Goal: Task Accomplishment & Management: Use online tool/utility

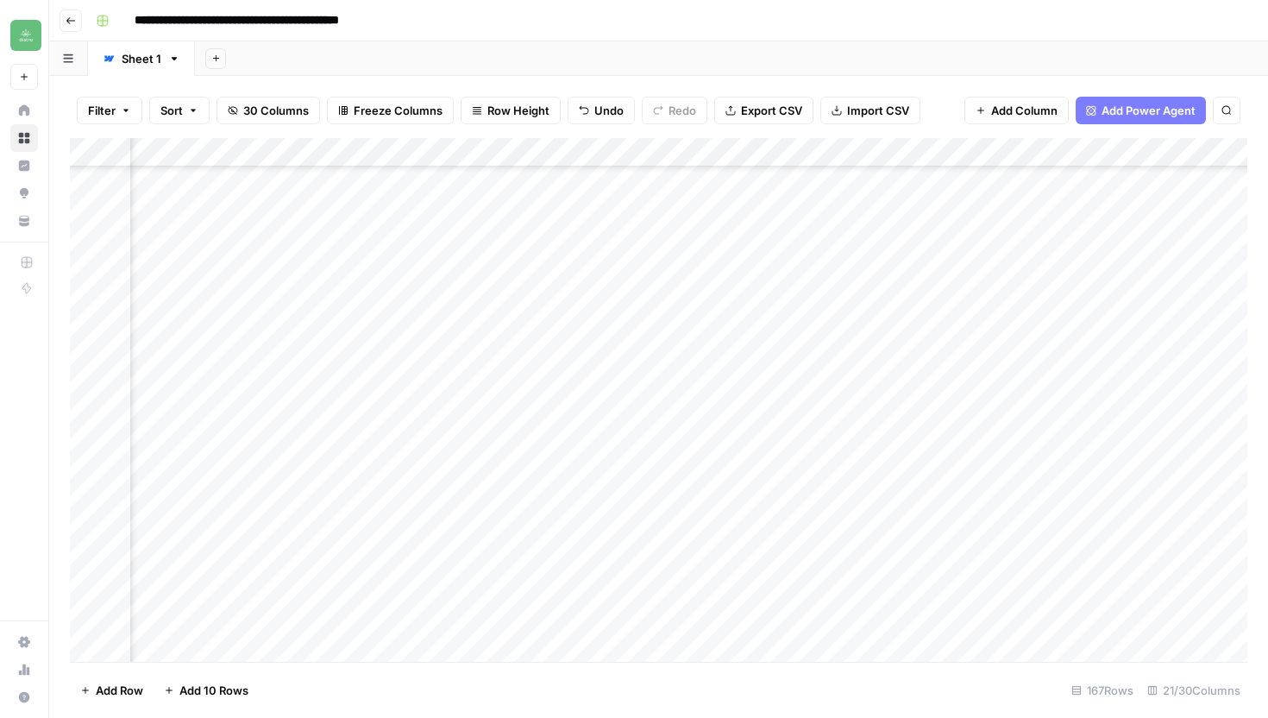
scroll to position [4041, 1699]
click at [74, 23] on icon "button" at bounding box center [71, 21] width 10 height 10
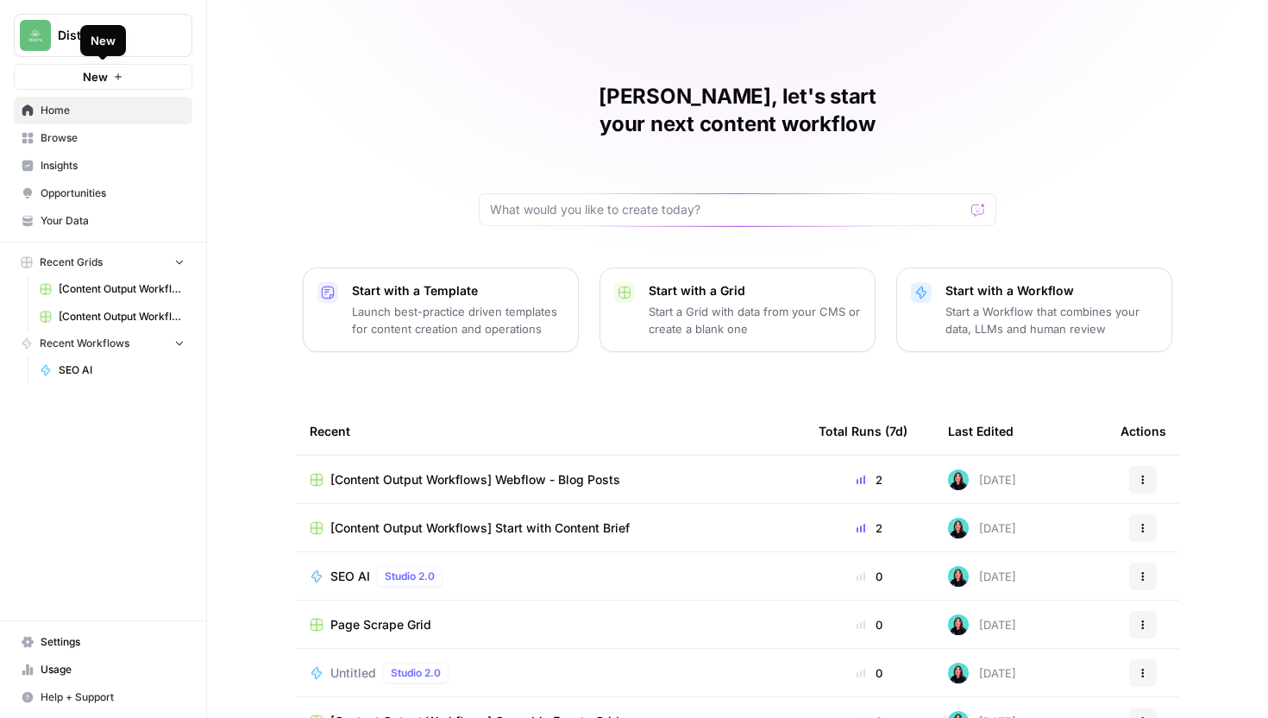
click at [152, 71] on button "New" at bounding box center [103, 77] width 179 height 26
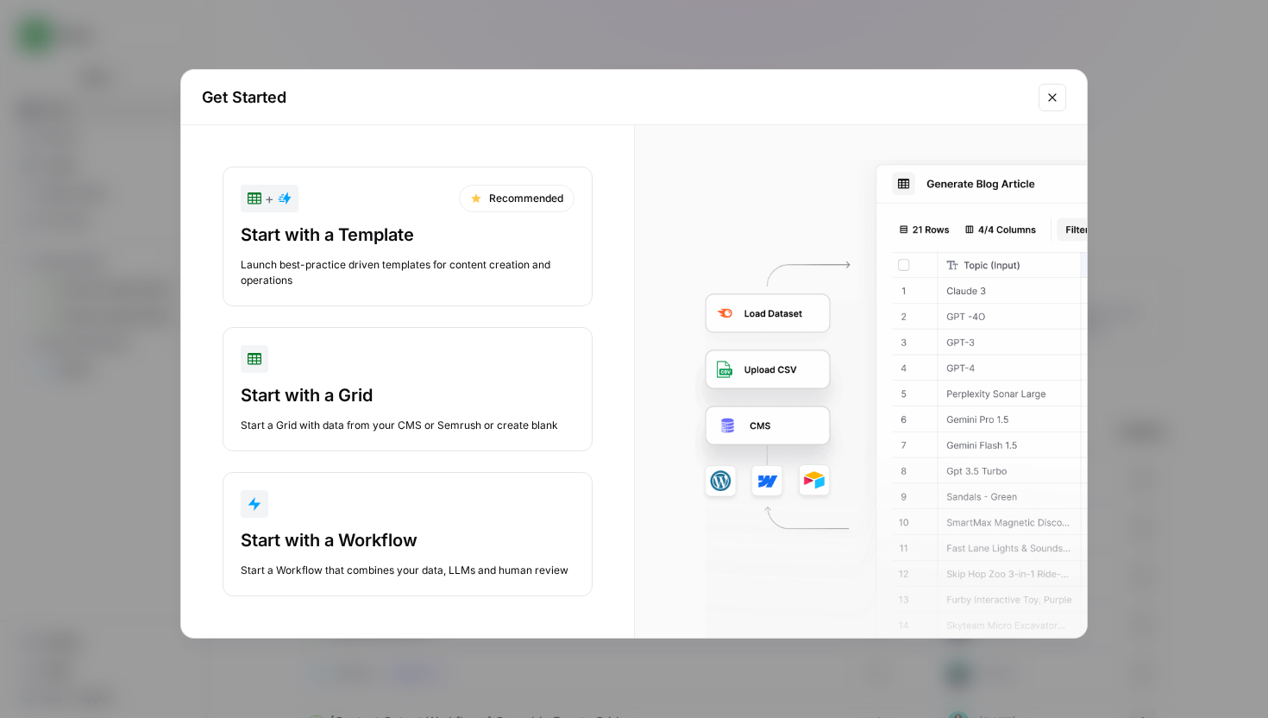
click at [426, 399] on div "Start with a Grid" at bounding box center [408, 395] width 334 height 24
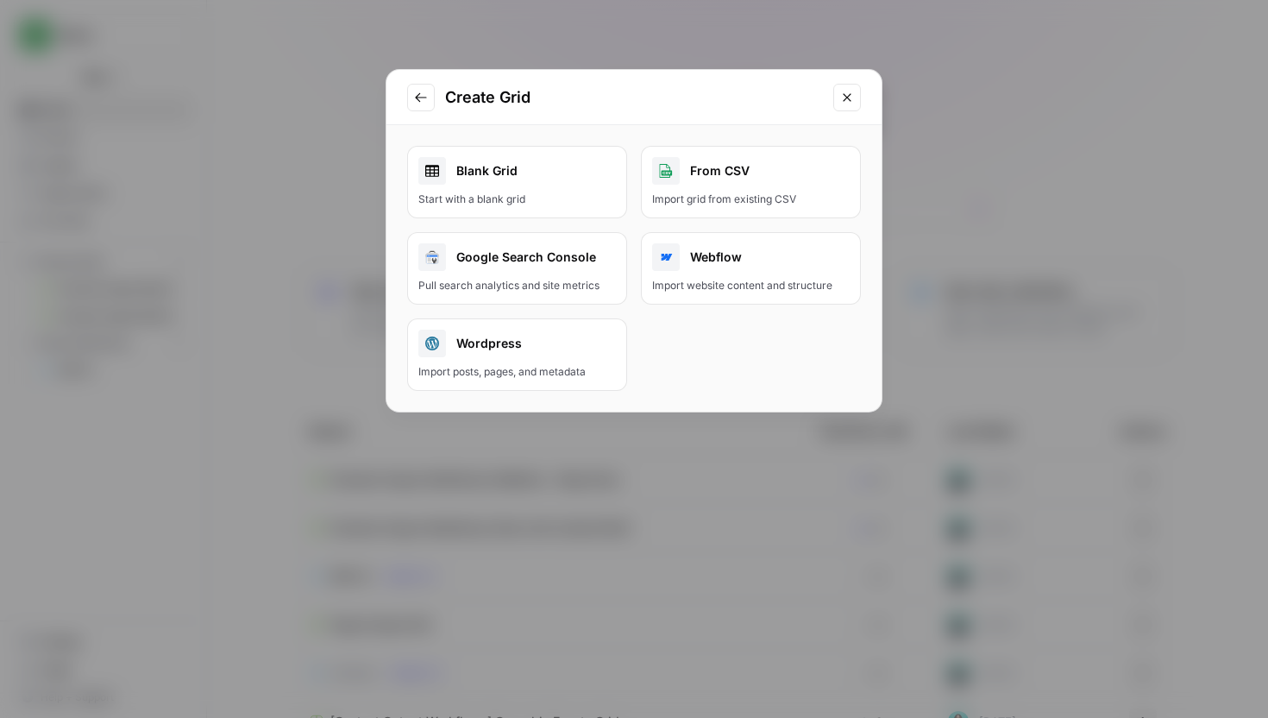
click at [532, 187] on link "Blank Grid Start with a blank grid" at bounding box center [517, 182] width 220 height 72
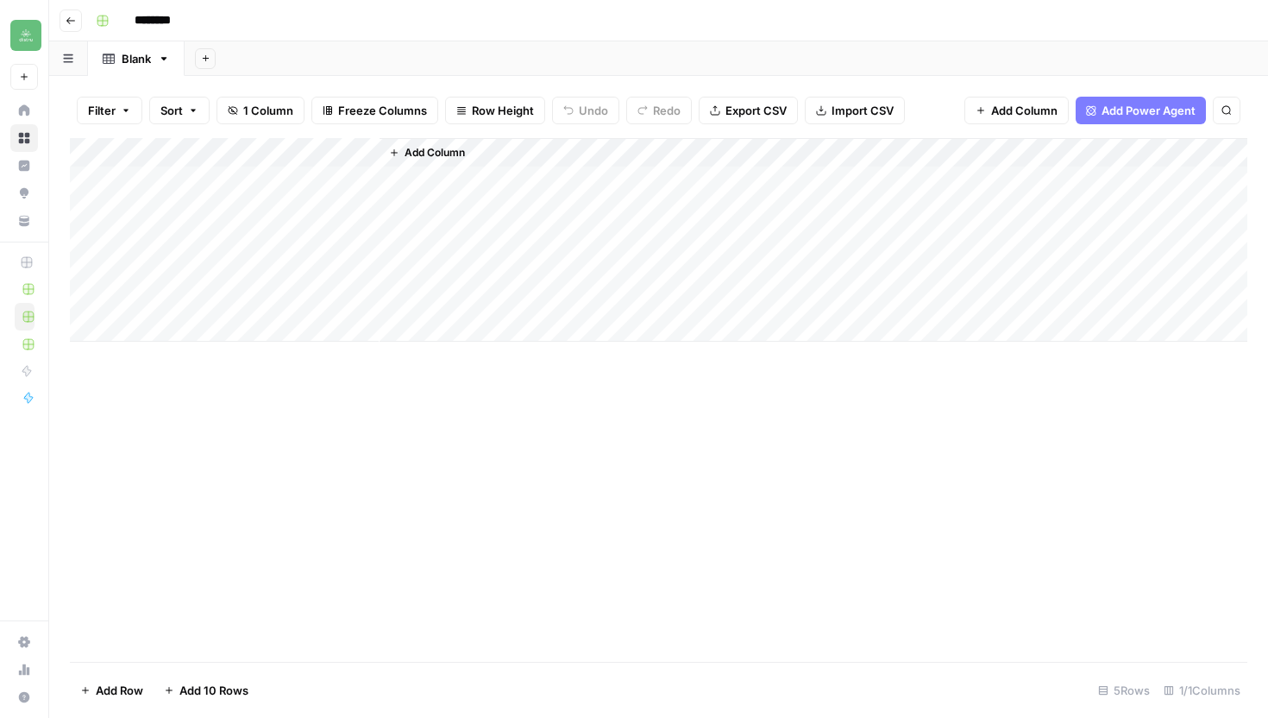
click at [174, 19] on input "********" at bounding box center [175, 21] width 97 height 28
type input "*"
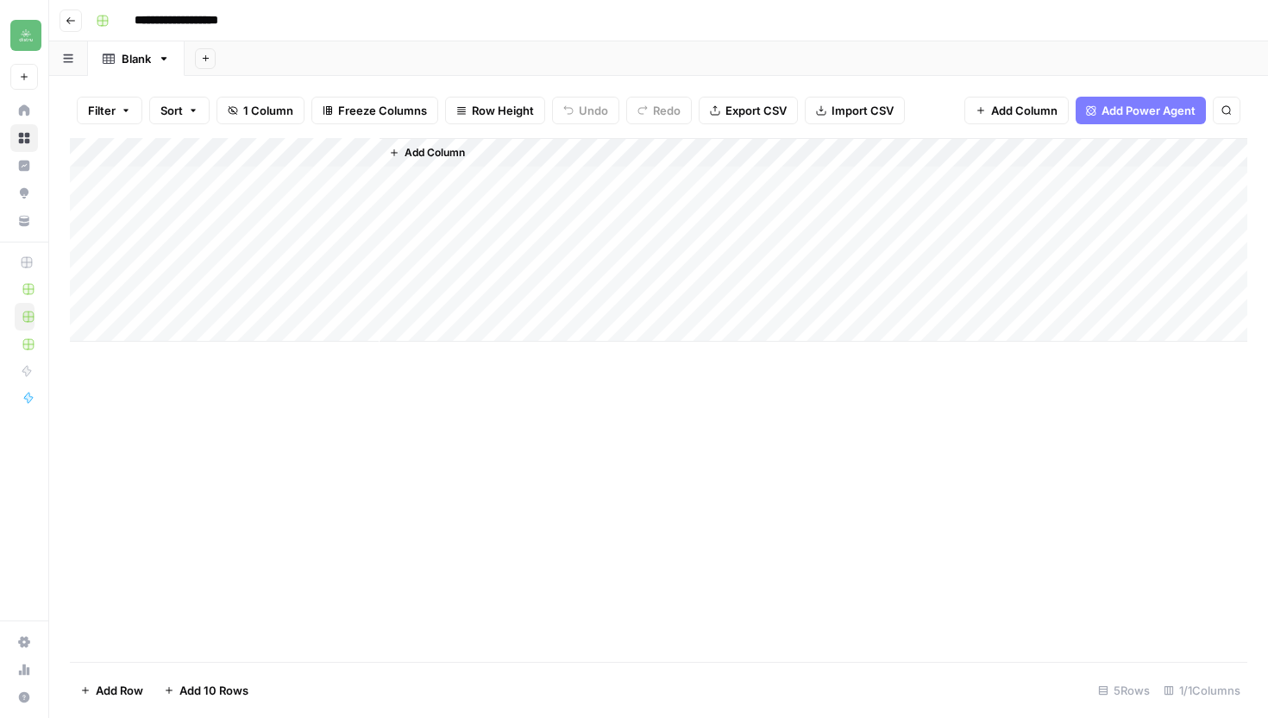
click at [261, 156] on div "Add Column" at bounding box center [659, 240] width 1178 height 204
type input "**********"
click at [226, 186] on input "Title" at bounding box center [233, 193] width 175 height 17
type input "T"
type input "p"
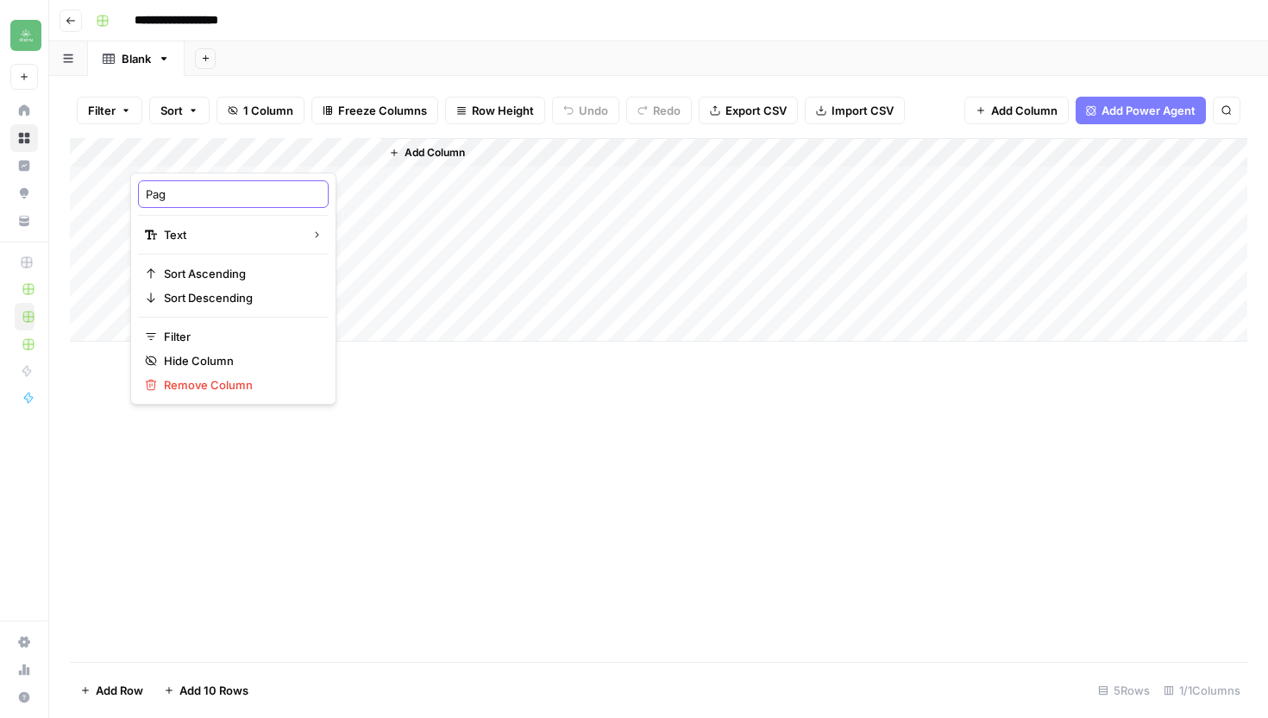
type input "Page"
click at [448, 206] on div "Add Column" at bounding box center [814, 240] width 868 height 204
click at [330, 182] on div "Add Column" at bounding box center [659, 240] width 1178 height 204
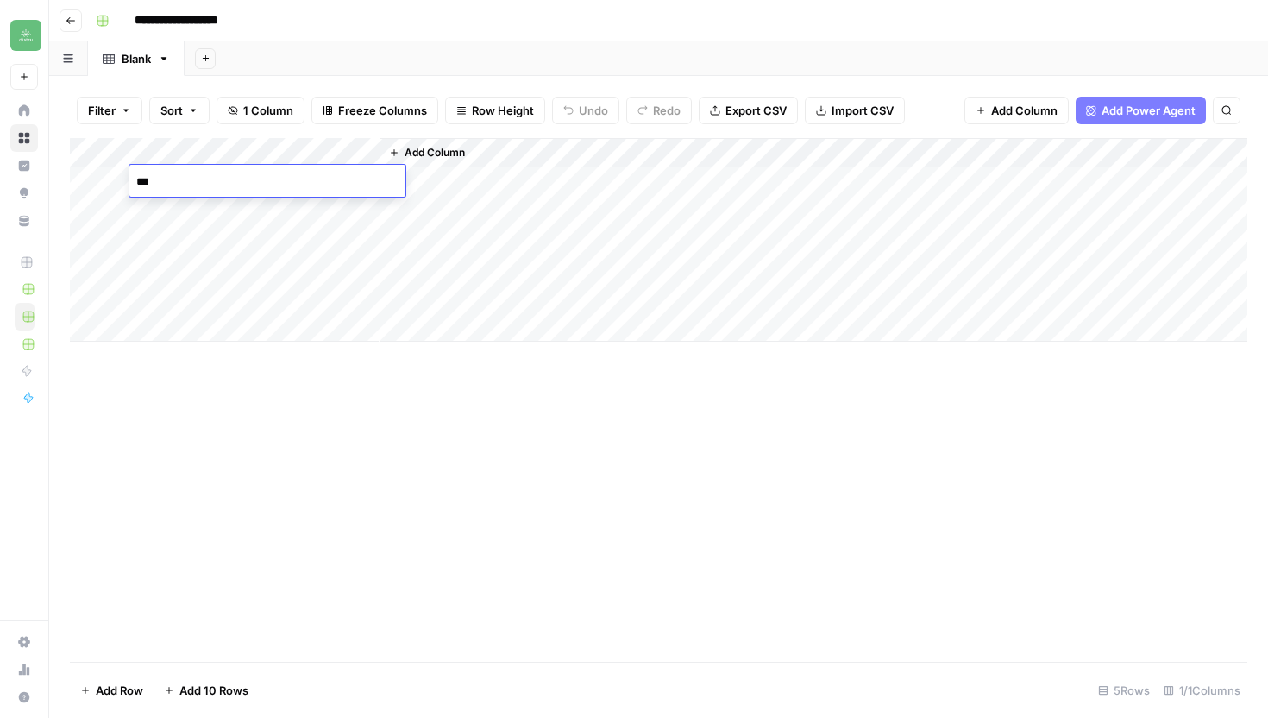
type textarea "****"
click at [443, 150] on span "Add Column" at bounding box center [435, 153] width 60 height 16
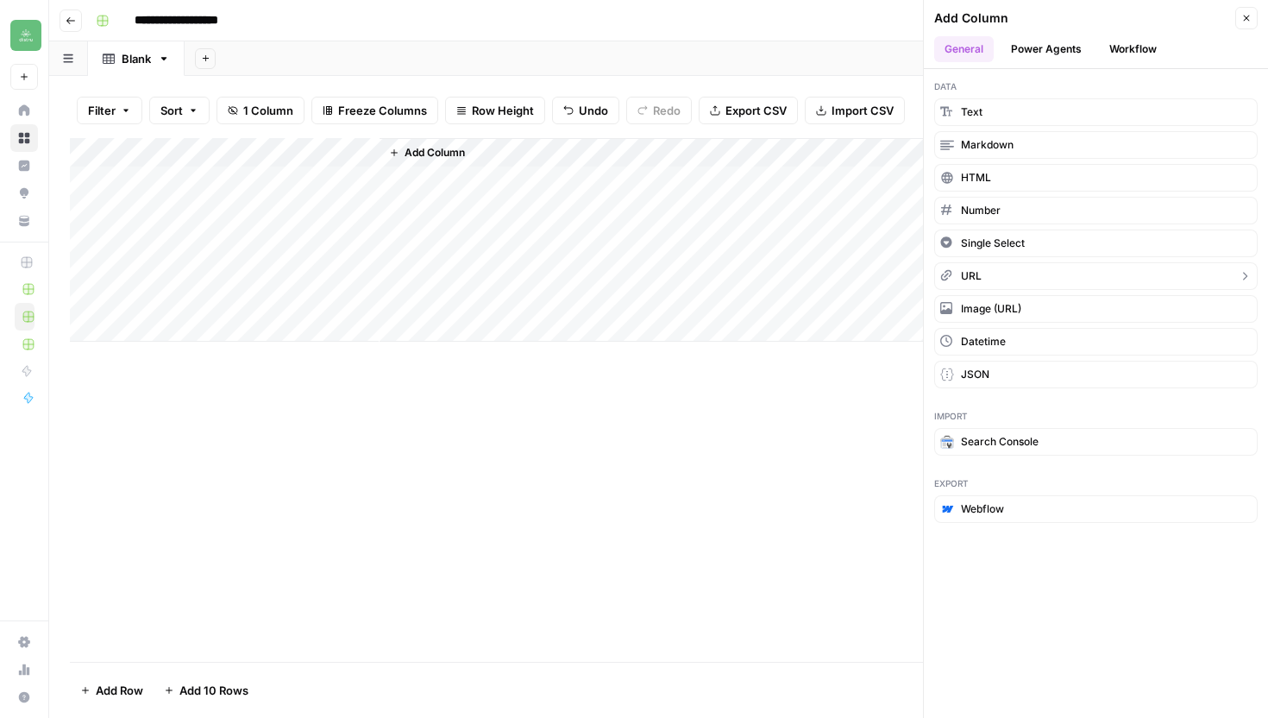
click at [981, 278] on span "URL" at bounding box center [971, 276] width 21 height 16
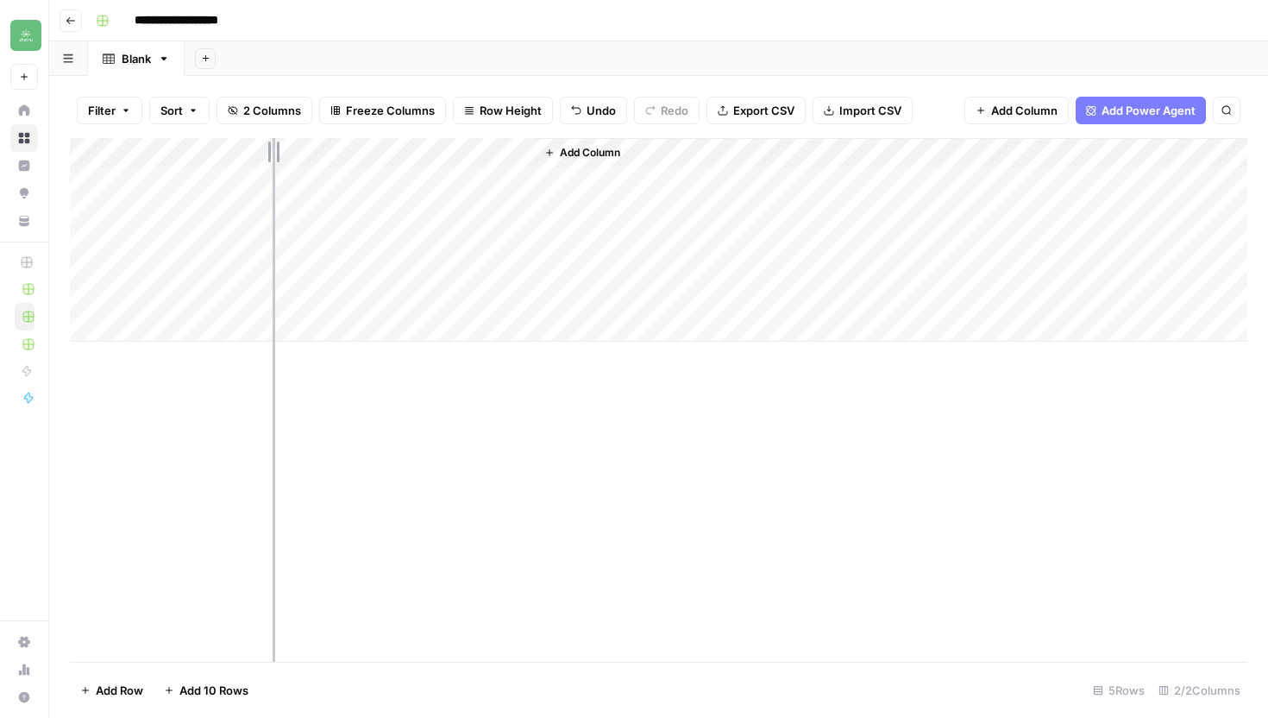
drag, startPoint x: 379, startPoint y: 147, endPoint x: 273, endPoint y: 139, distance: 106.4
click at [273, 139] on div "Add Column" at bounding box center [659, 240] width 1178 height 204
drag, startPoint x: 273, startPoint y: 148, endPoint x: 314, endPoint y: 160, distance: 43.4
click at [314, 160] on div "Add Column" at bounding box center [659, 240] width 1178 height 204
click at [208, 160] on div "Add Column" at bounding box center [659, 240] width 1178 height 204
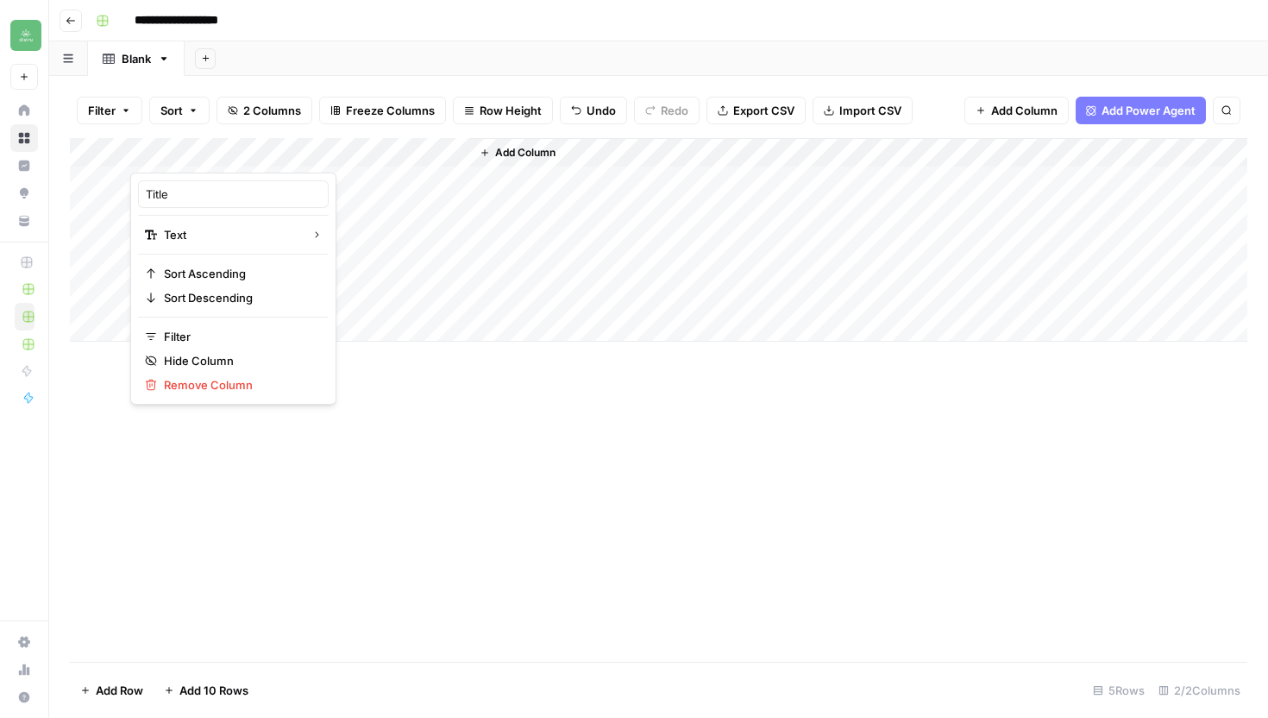
click at [179, 204] on div "Title" at bounding box center [233, 194] width 191 height 28
type input "T"
type input "Page"
click at [224, 186] on div "Add Column" at bounding box center [659, 240] width 1178 height 204
click at [403, 150] on div "Add Column" at bounding box center [659, 240] width 1178 height 204
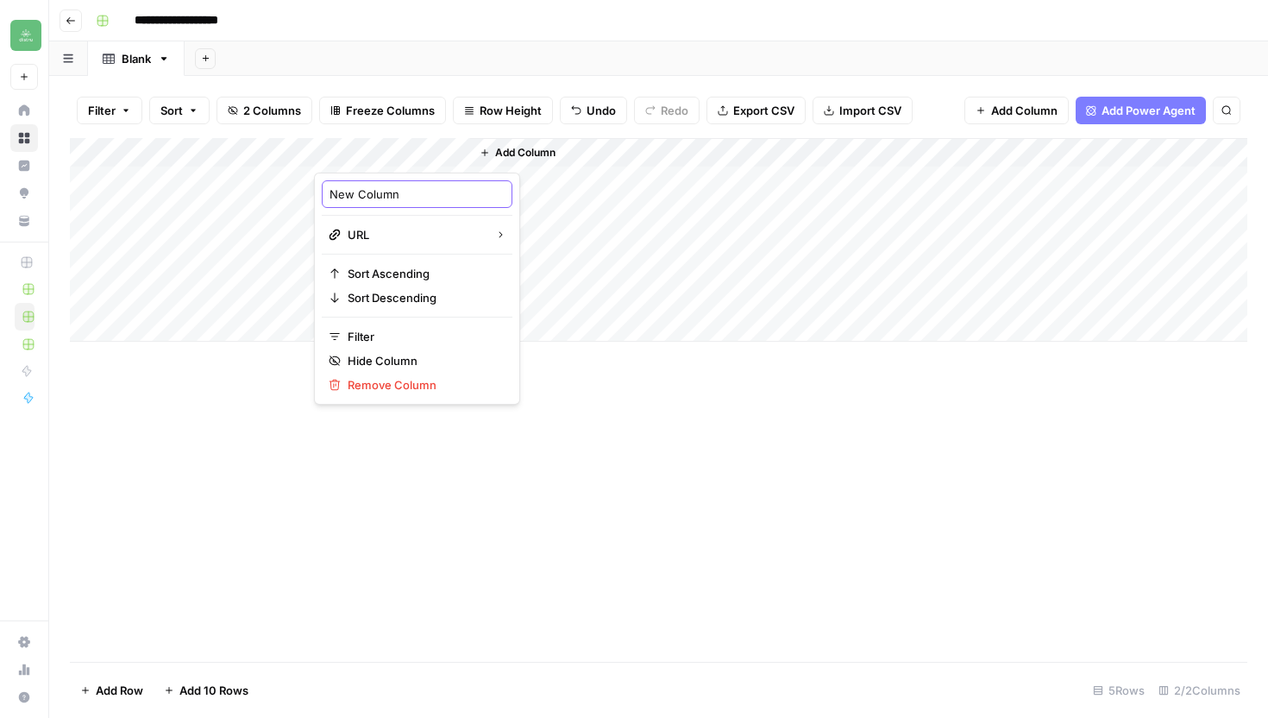
drag, startPoint x: 415, startPoint y: 193, endPoint x: 285, endPoint y: 179, distance: 131.0
click at [286, 179] on body "**********" at bounding box center [634, 359] width 1268 height 718
type input "N"
type input "URL"
click at [513, 155] on span "Add Column" at bounding box center [525, 153] width 60 height 16
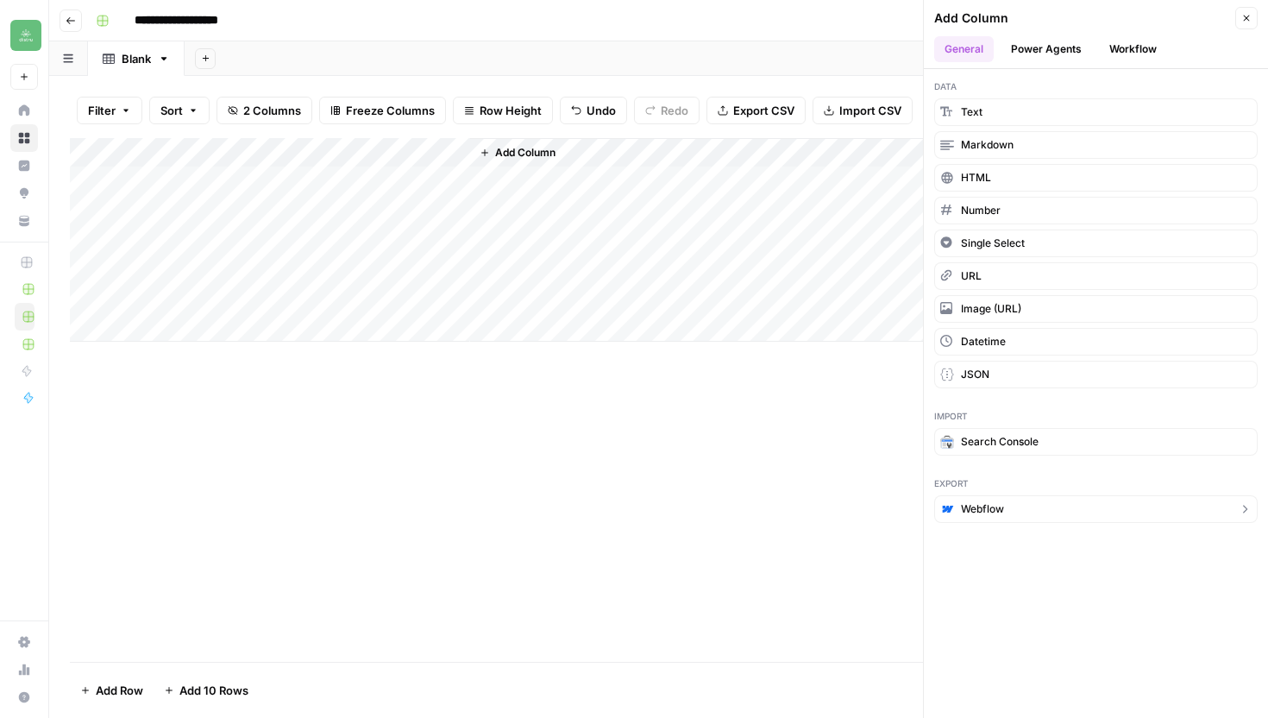
click at [1059, 515] on button "Webflow" at bounding box center [1095, 509] width 323 height 28
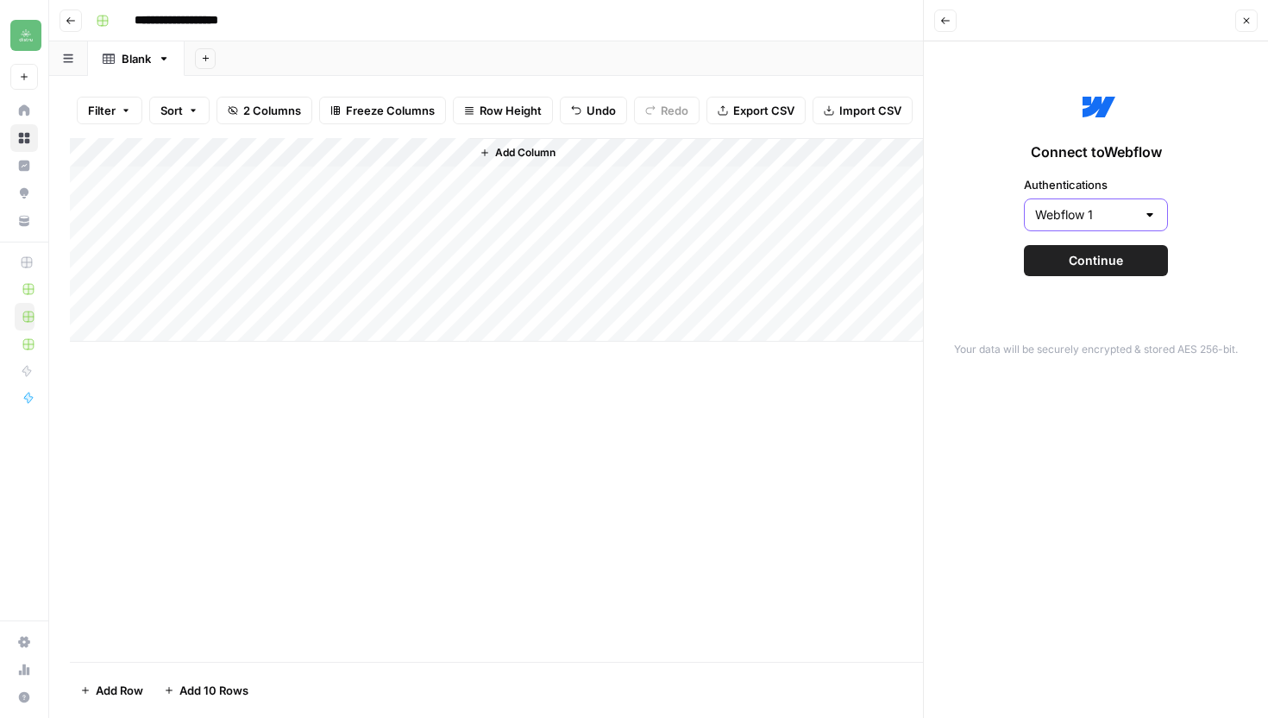
click at [1133, 217] on input "Webflow 1" at bounding box center [1085, 214] width 101 height 17
click at [1133, 217] on input "Authentications" at bounding box center [1085, 214] width 101 height 17
type input "Webflow 1"
click at [1175, 221] on div "Connect to Webflow Authentications Webflow 1 Continue" at bounding box center [1095, 181] width 323 height 259
click at [1130, 263] on button "Continue" at bounding box center [1096, 260] width 144 height 31
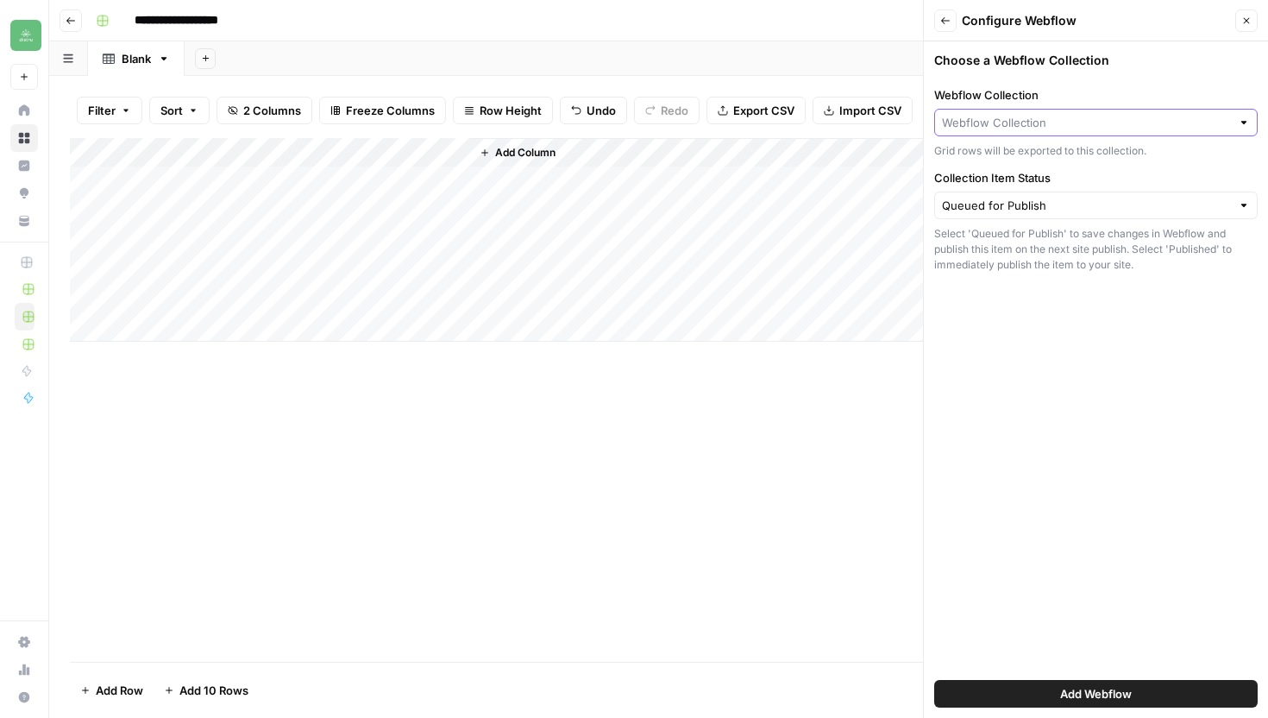
click at [1194, 117] on input "Webflow Collection" at bounding box center [1086, 122] width 289 height 17
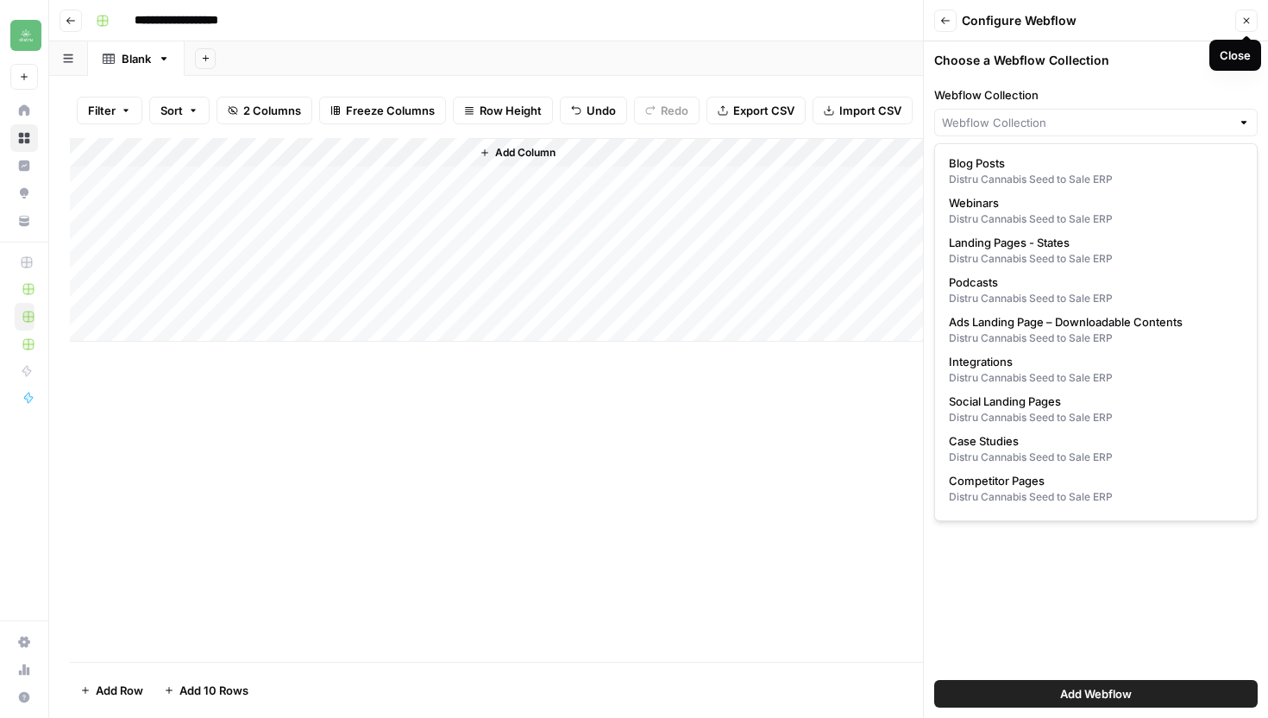
click at [1248, 22] on icon "button" at bounding box center [1246, 21] width 10 height 10
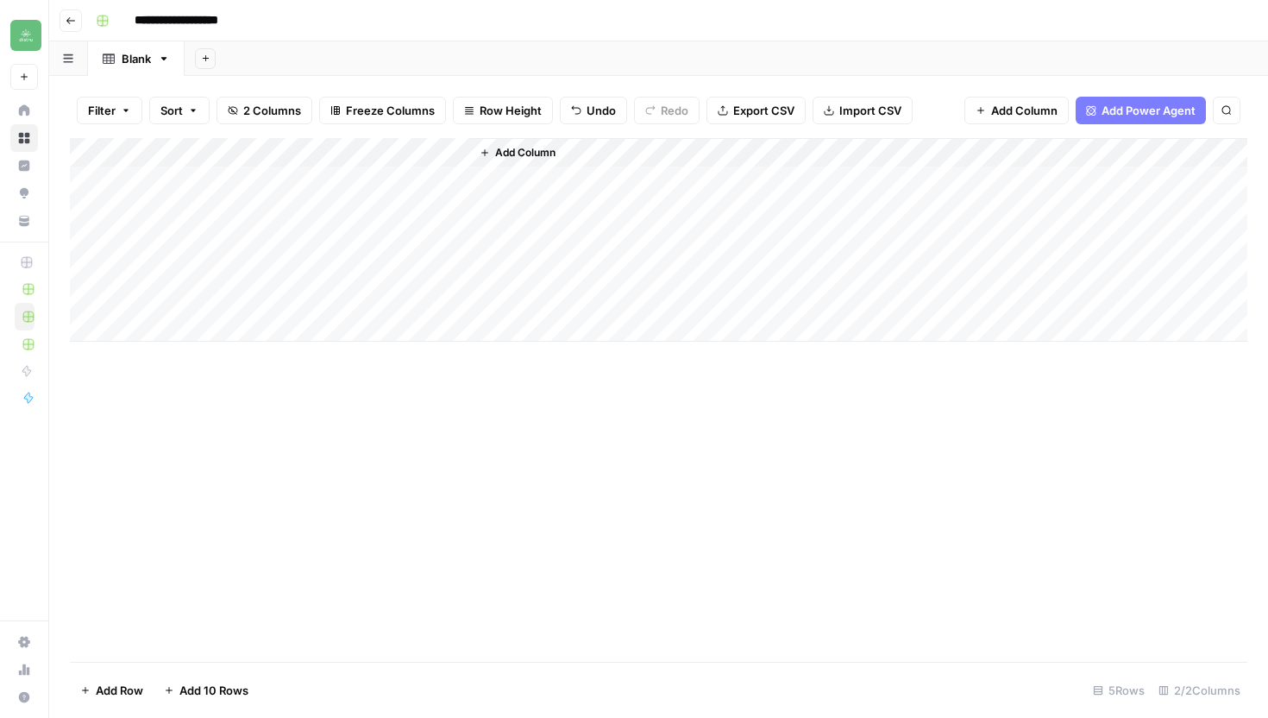
click at [528, 159] on span "Add Column" at bounding box center [525, 153] width 60 height 16
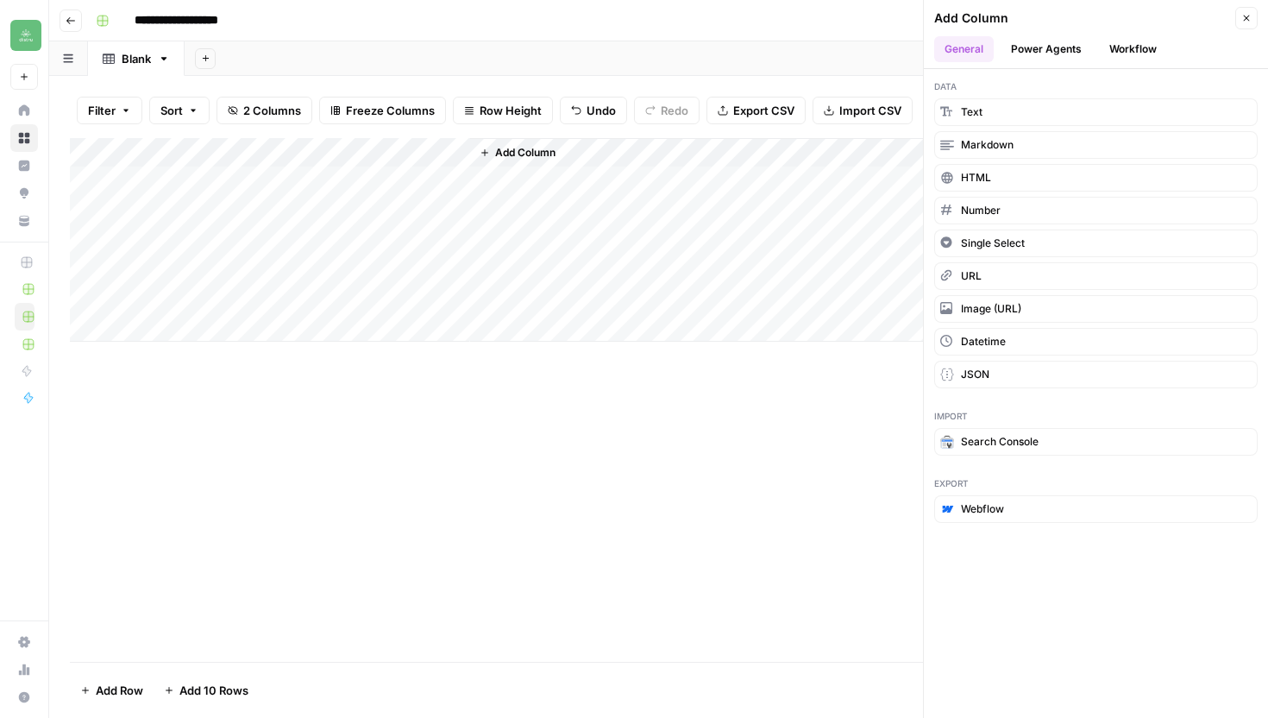
click at [1134, 53] on button "Workflow" at bounding box center [1133, 49] width 68 height 26
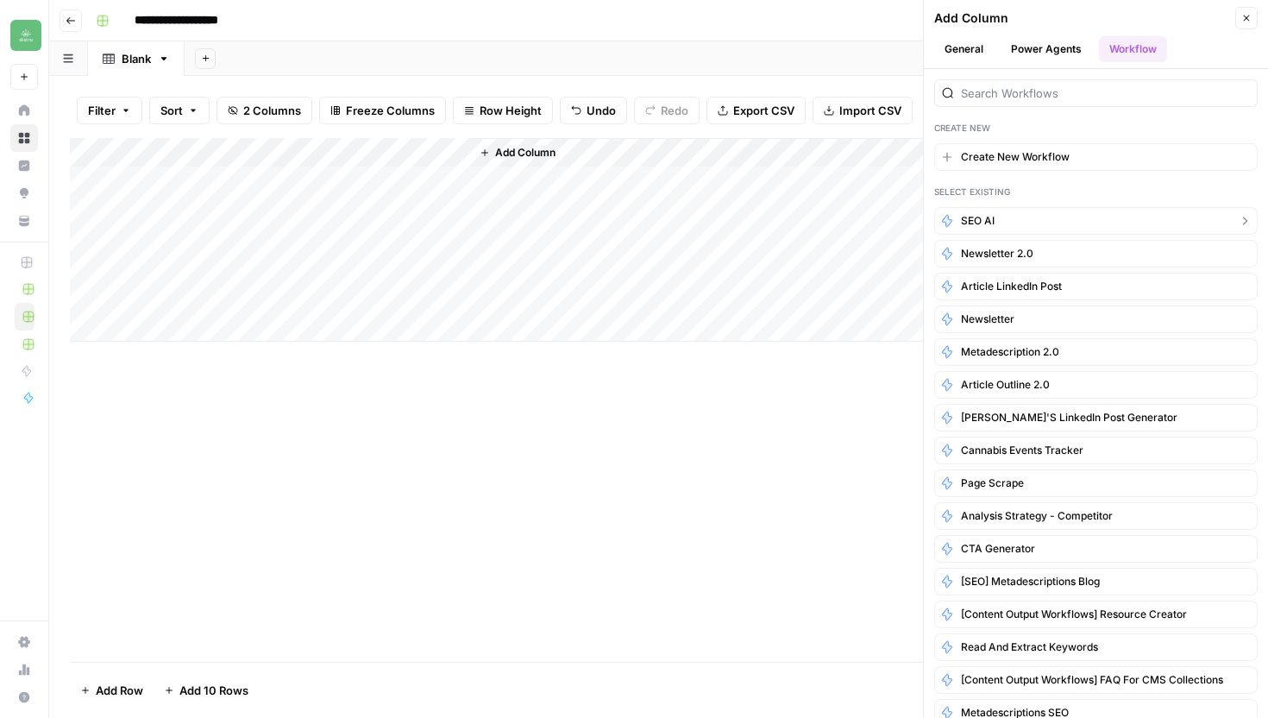
click at [1073, 228] on button "SEO AI" at bounding box center [1095, 221] width 323 height 28
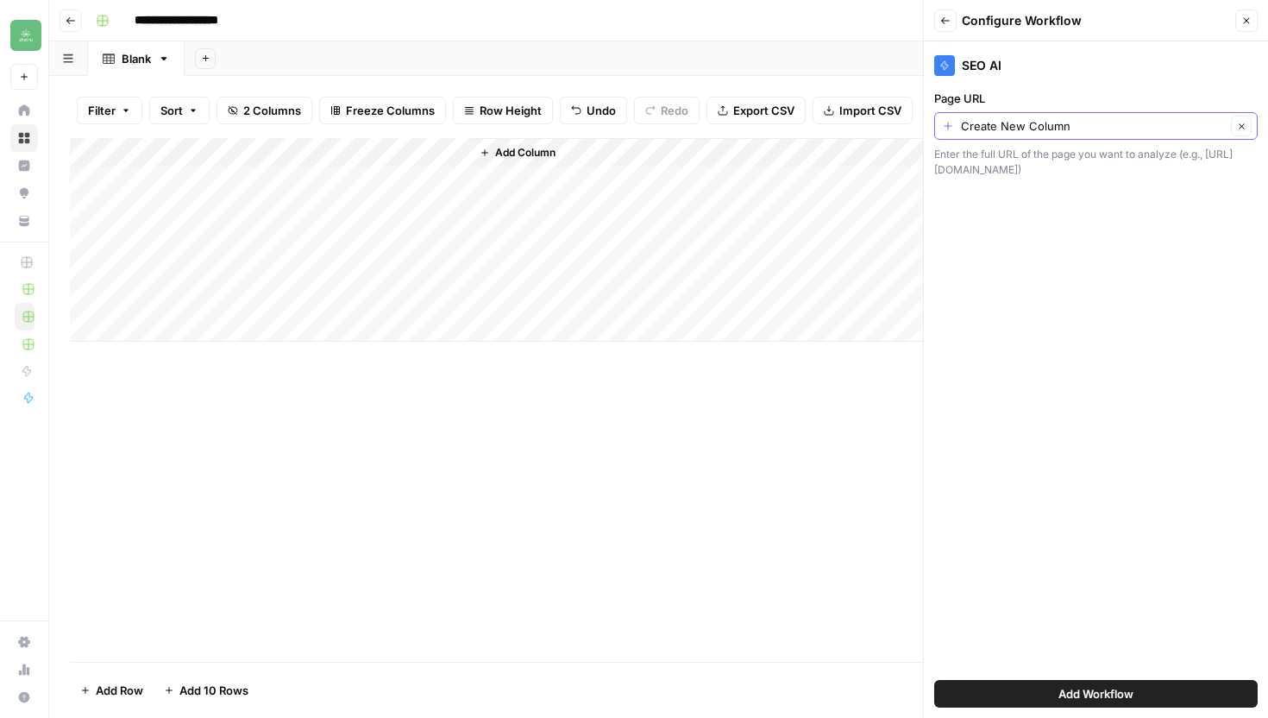
click at [1117, 125] on input "Create New Column" at bounding box center [1093, 125] width 265 height 17
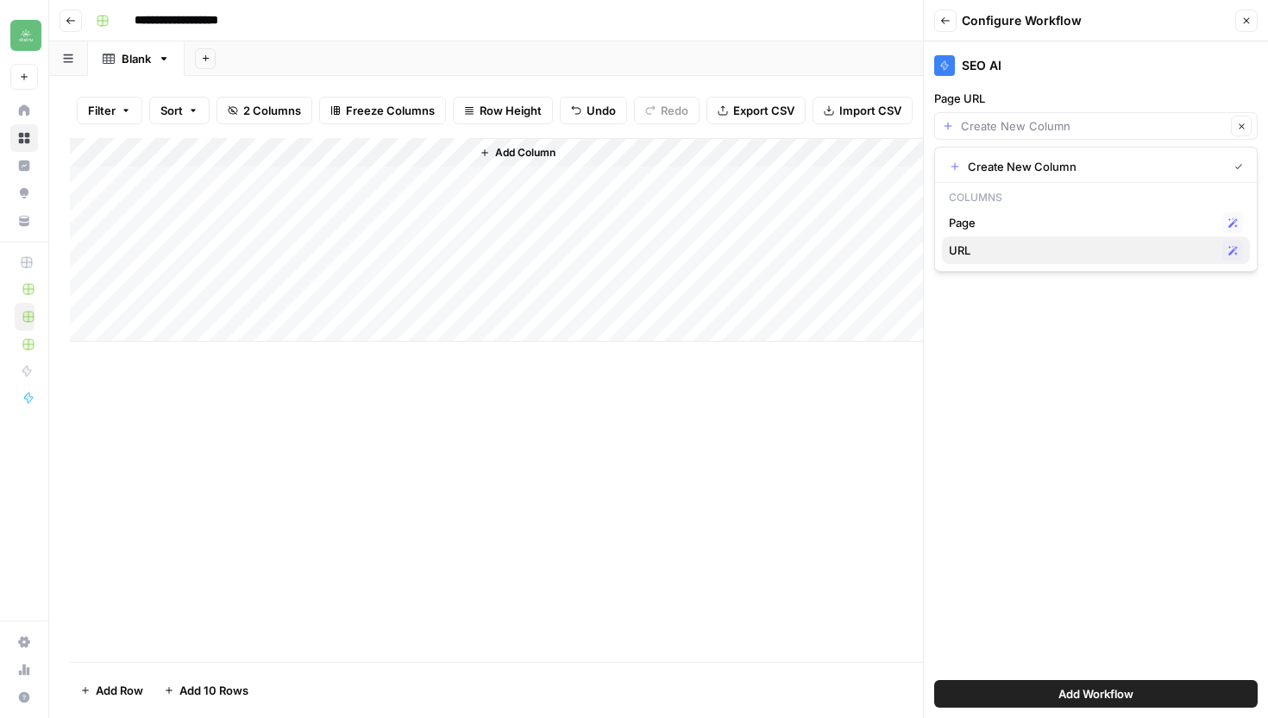
click at [1079, 249] on span "URL" at bounding box center [1082, 250] width 267 height 17
type input "URL"
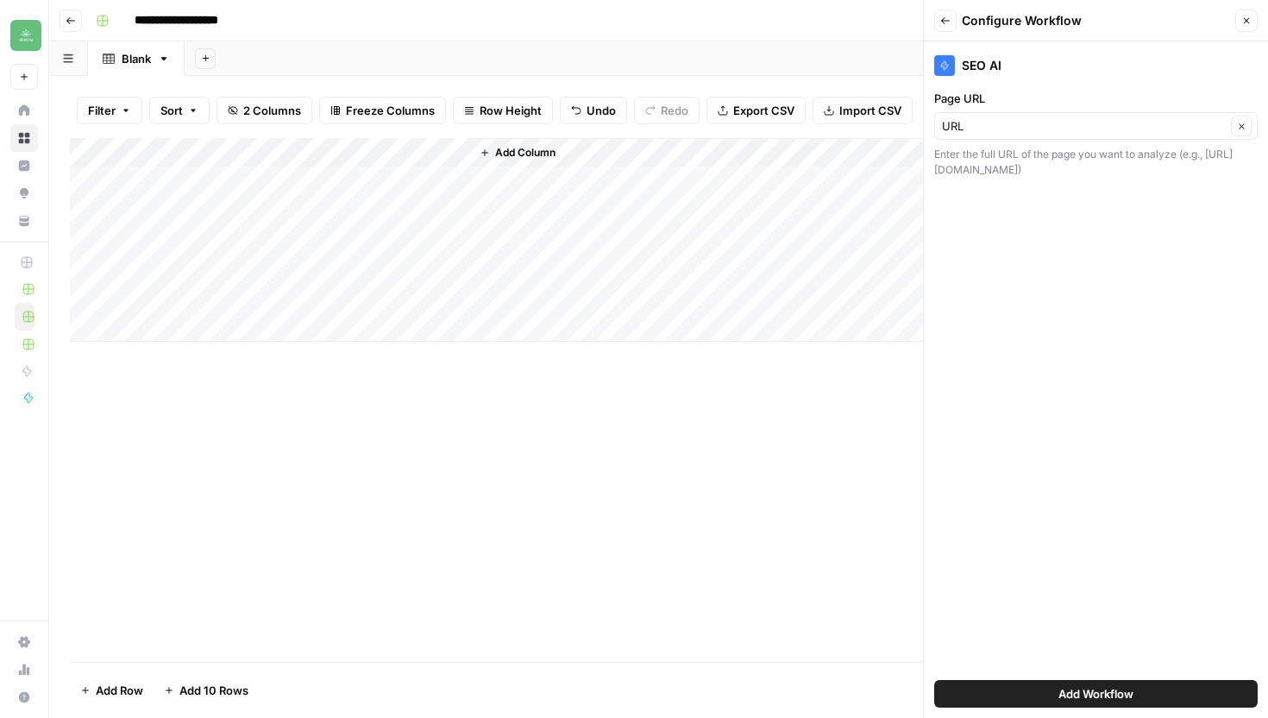
click at [1097, 694] on span "Add Workflow" at bounding box center [1095, 693] width 75 height 17
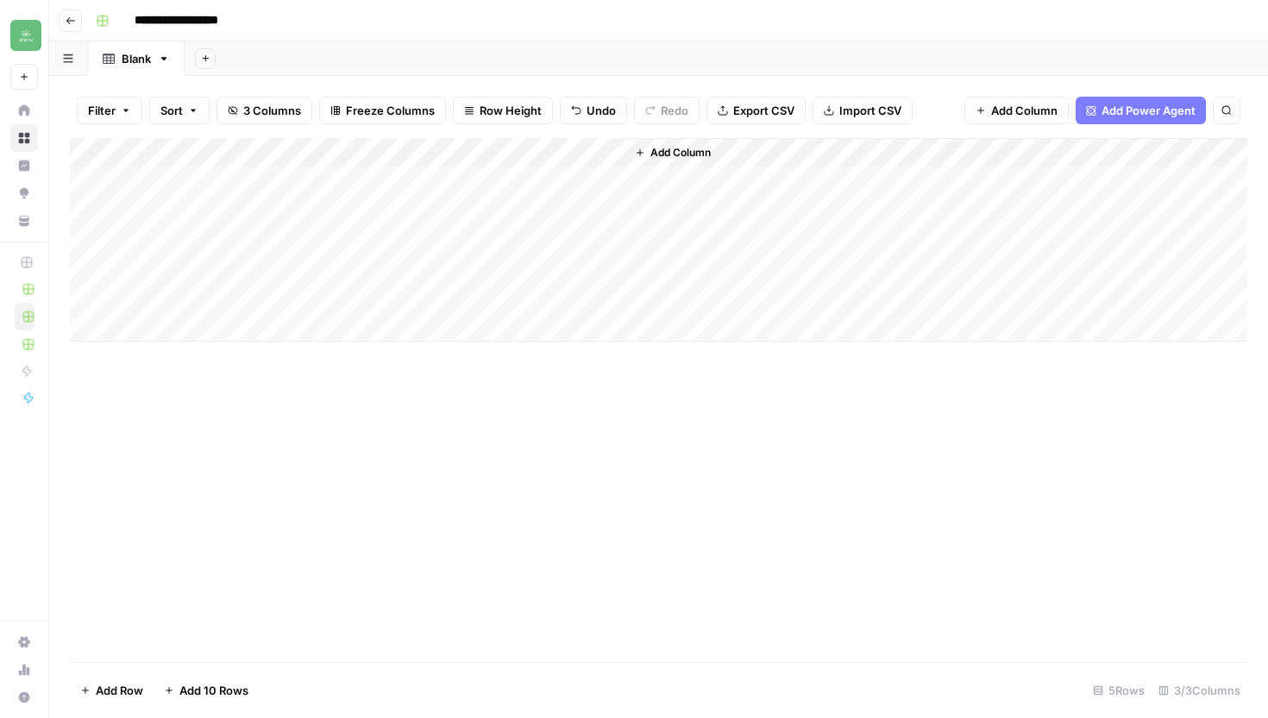
click at [223, 213] on div "Add Column" at bounding box center [659, 240] width 1178 height 204
type textarea "*****"
click at [185, 233] on div "Add Column" at bounding box center [659, 240] width 1178 height 204
type textarea "*******"
click at [269, 275] on div "Add Column" at bounding box center [659, 240] width 1178 height 204
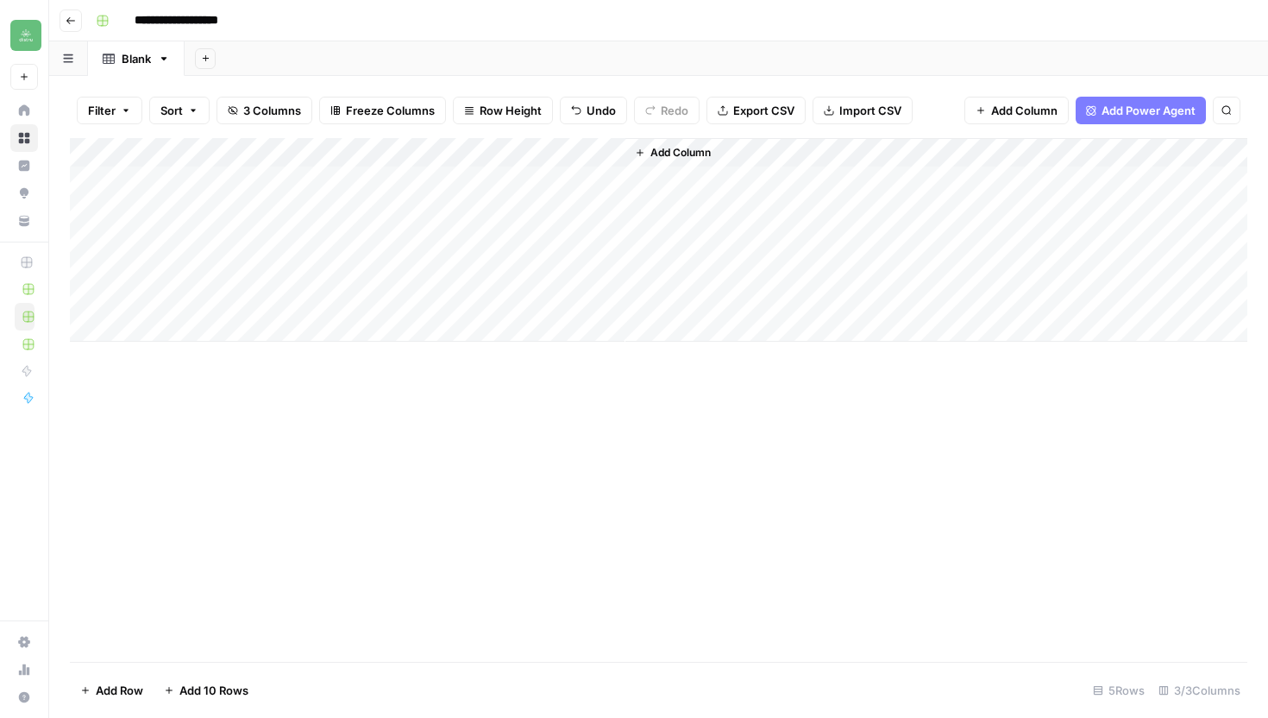
click at [401, 246] on div "Add Column" at bounding box center [659, 240] width 1178 height 204
click at [558, 237] on div "Add Column" at bounding box center [659, 240] width 1178 height 204
click at [218, 269] on div "Add Column" at bounding box center [659, 240] width 1178 height 204
type textarea "*******"
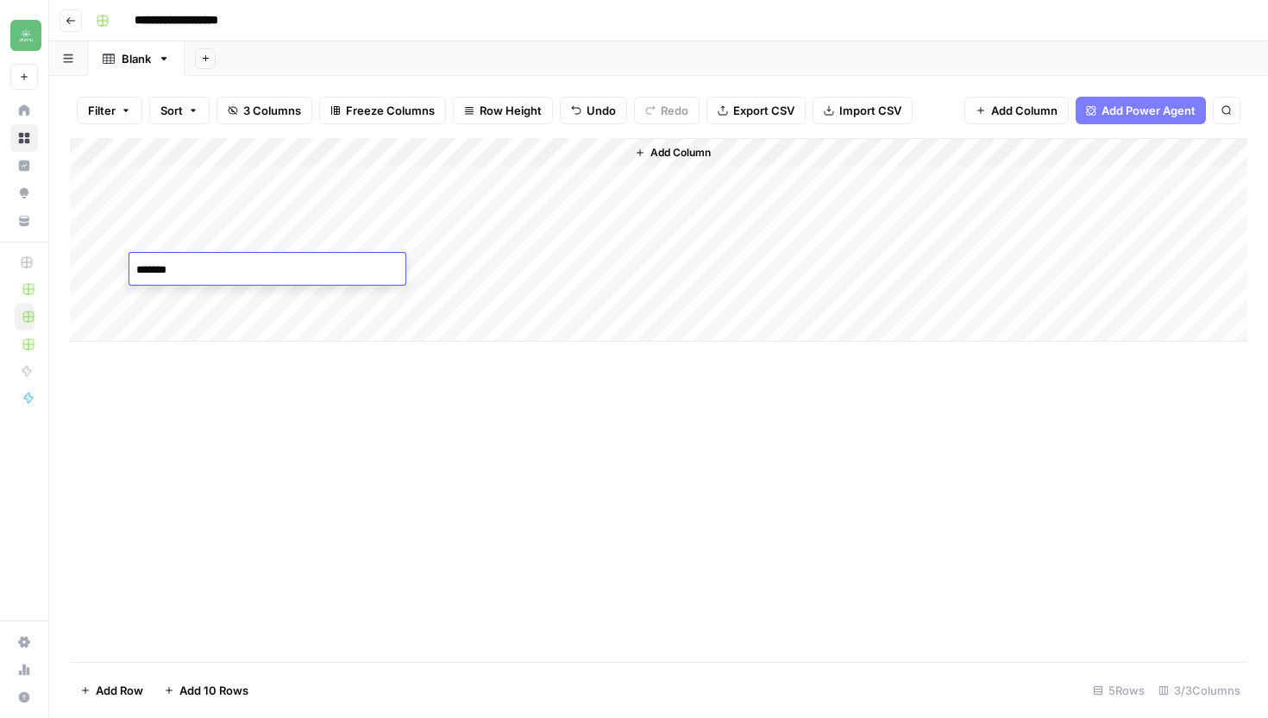
click at [390, 361] on div "Add Column" at bounding box center [659, 400] width 1178 height 524
click at [403, 273] on div "Add Column" at bounding box center [659, 240] width 1178 height 204
type input "**********"
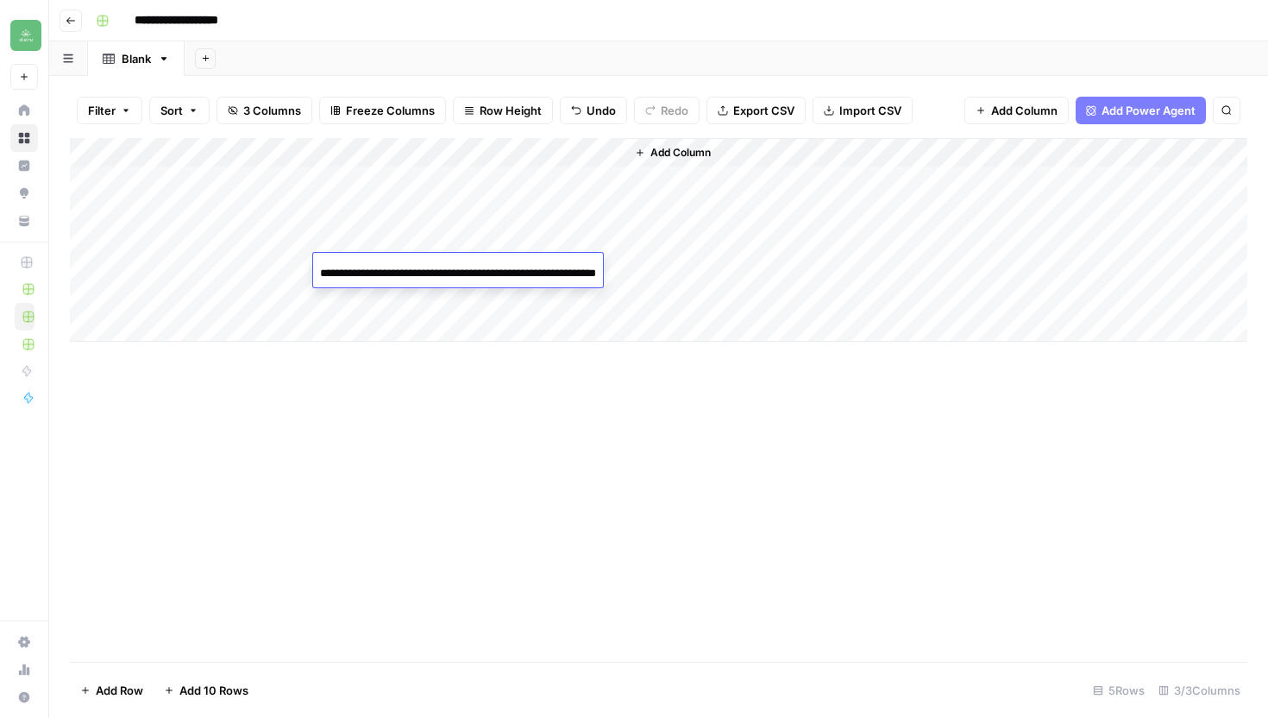
scroll to position [0, 85]
click at [416, 364] on div "Add Column" at bounding box center [659, 400] width 1178 height 524
click at [165, 295] on div "Add Column" at bounding box center [659, 240] width 1178 height 204
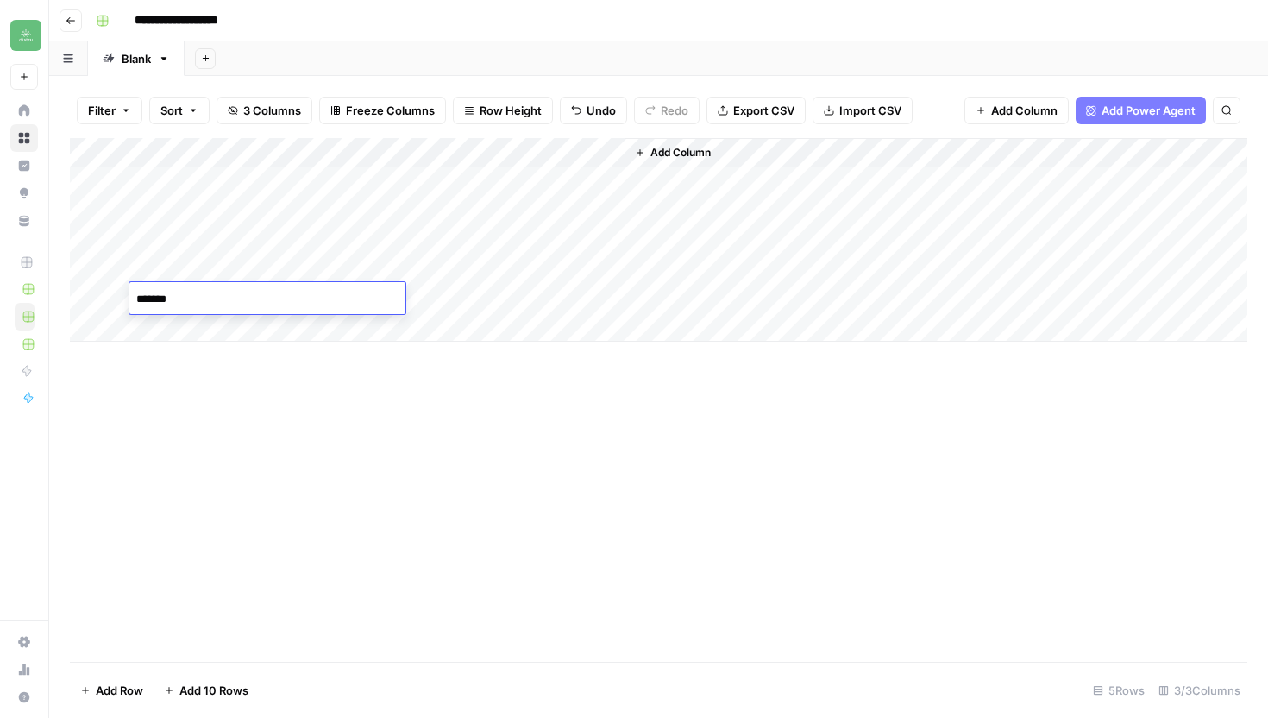
type textarea "********"
click at [443, 297] on div "Add Column" at bounding box center [659, 240] width 1178 height 204
type input "**********"
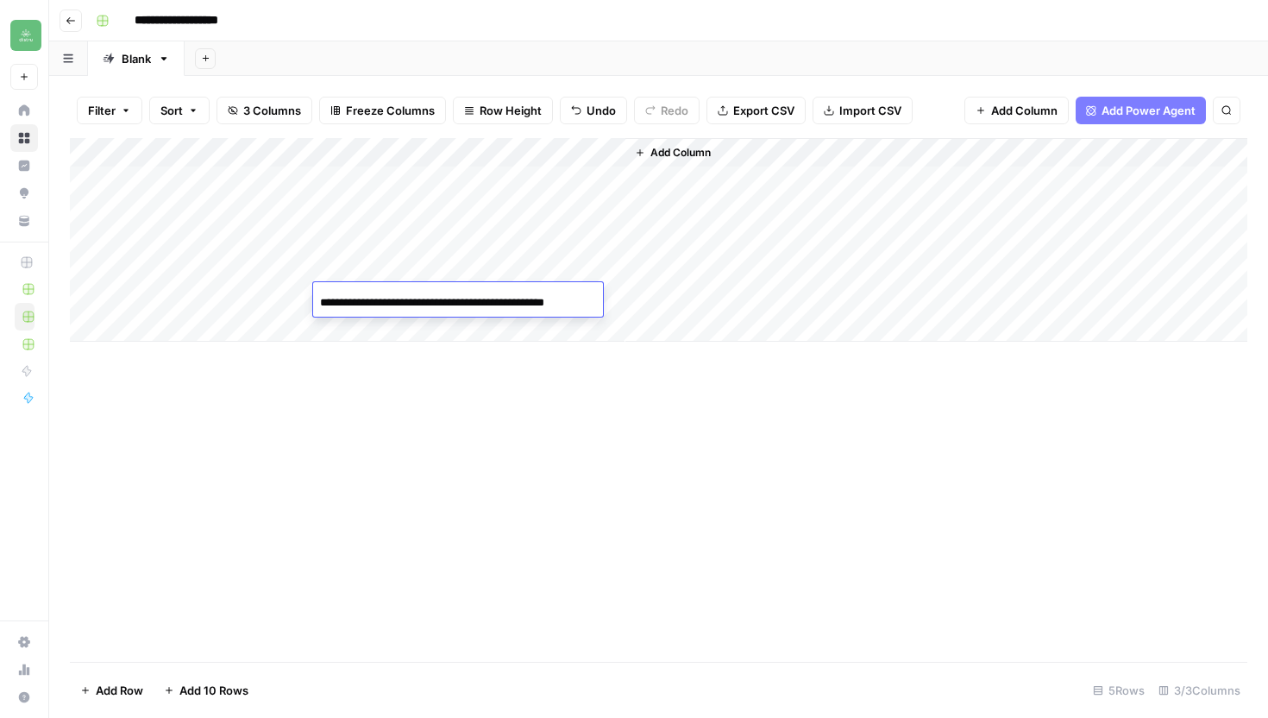
scroll to position [0, 9]
click at [376, 386] on div "Add Column" at bounding box center [659, 400] width 1178 height 524
drag, startPoint x: 73, startPoint y: 294, endPoint x: 72, endPoint y: 231, distance: 63.0
click at [72, 231] on div "Add Column" at bounding box center [659, 240] width 1178 height 204
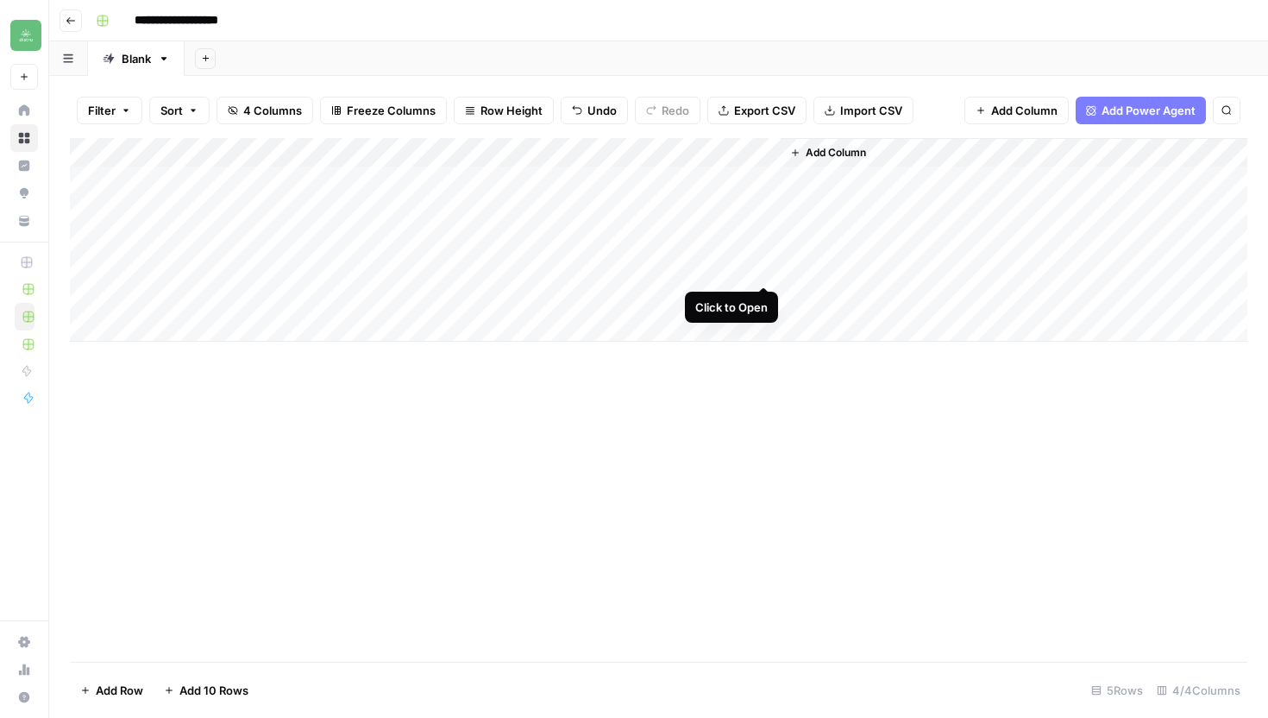
click at [758, 267] on div "Add Column" at bounding box center [659, 240] width 1178 height 204
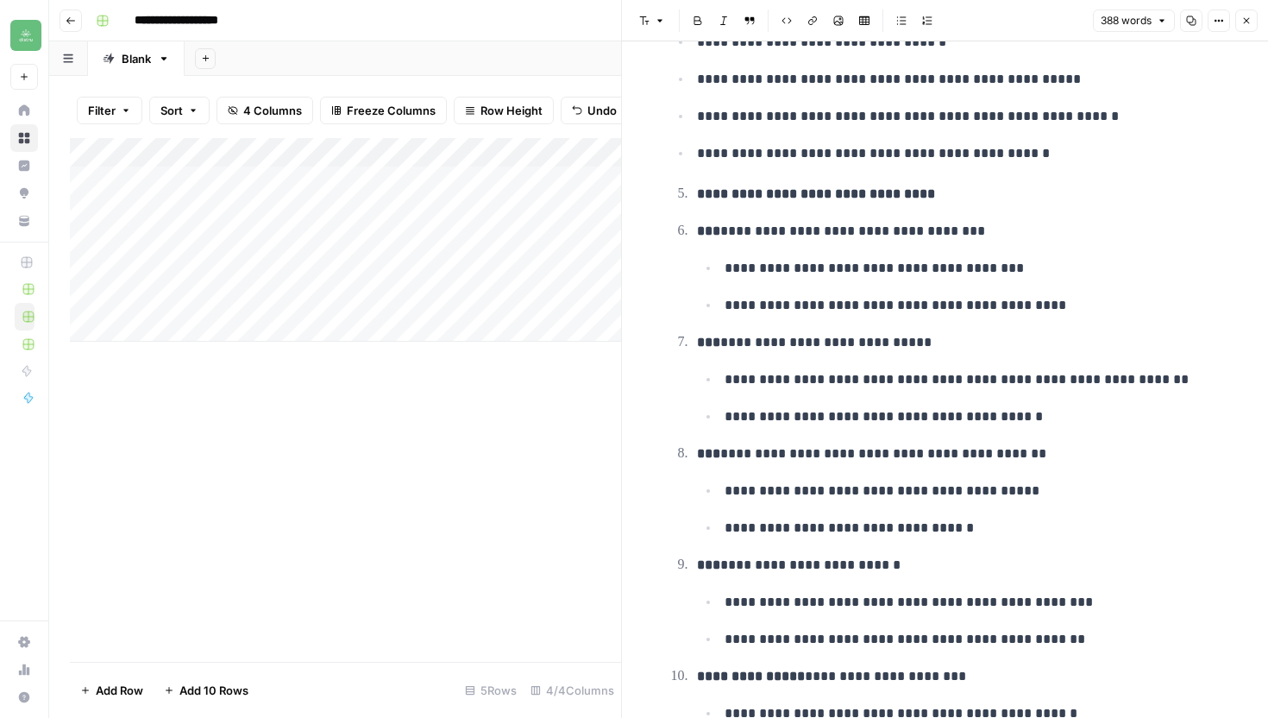
scroll to position [2003, 0]
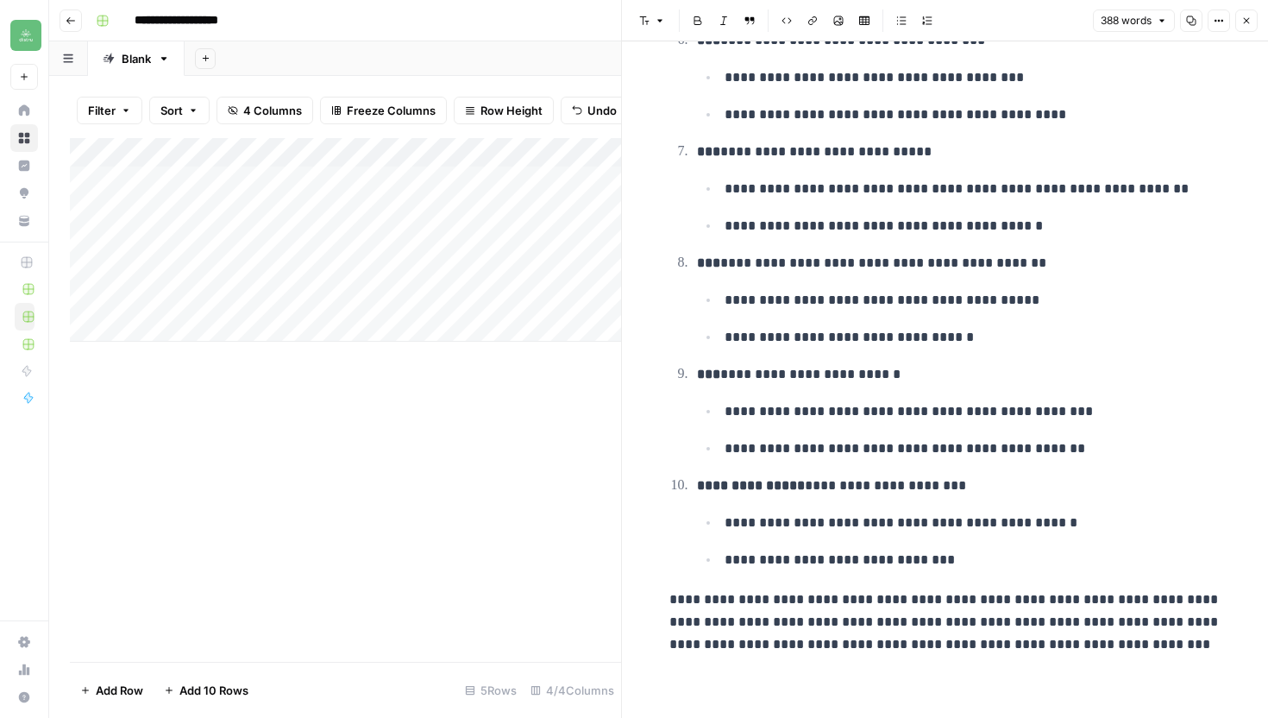
click at [571, 456] on div "Add Column" at bounding box center [345, 400] width 551 height 524
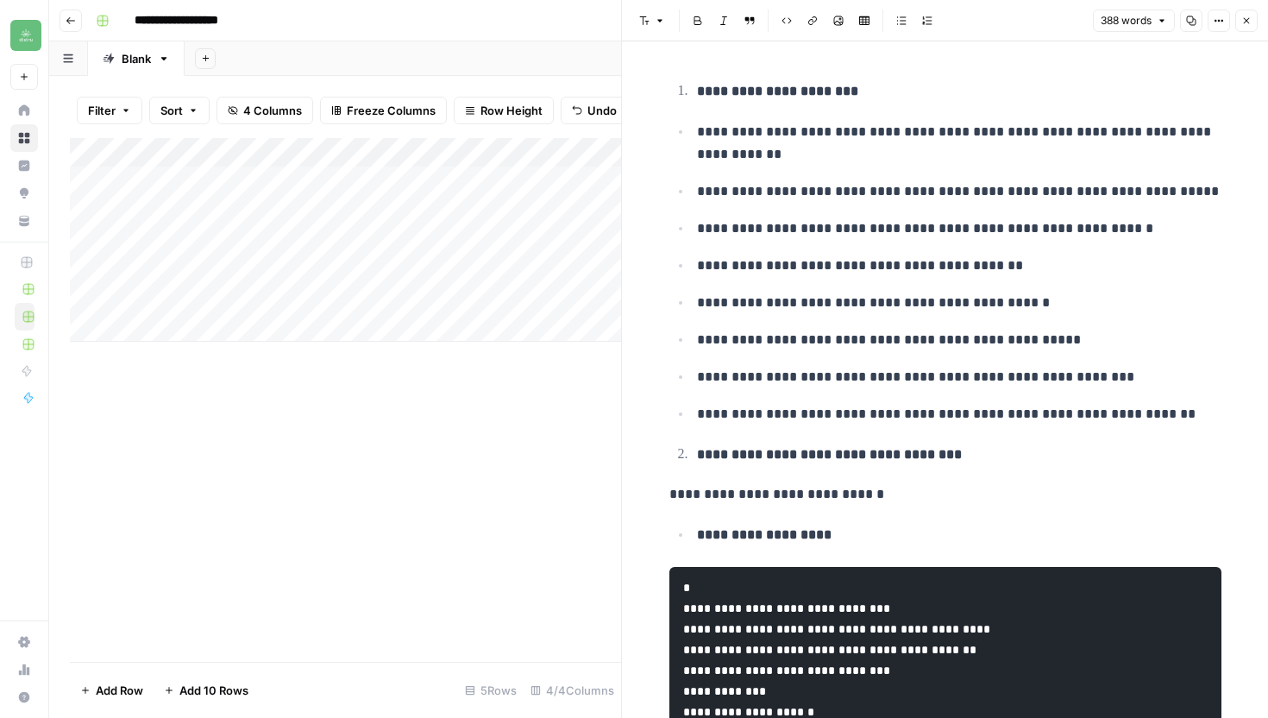
scroll to position [0, 0]
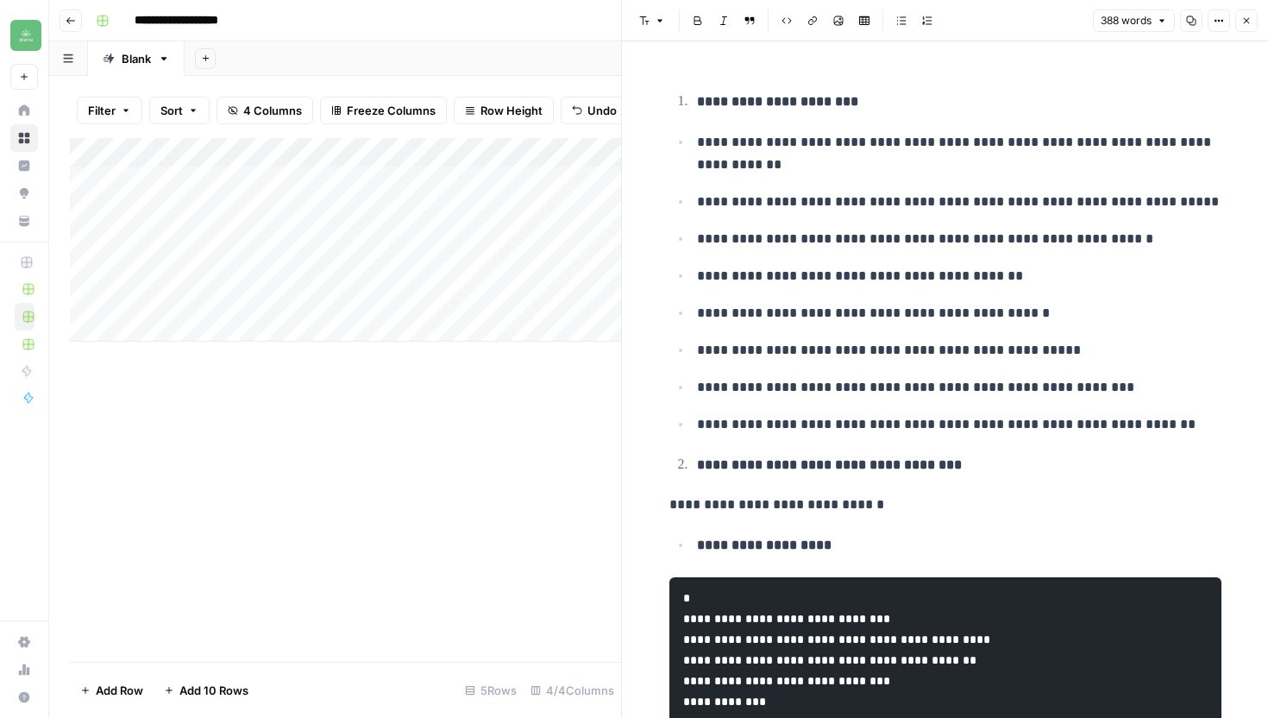
click at [1246, 11] on button "Close" at bounding box center [1246, 20] width 22 height 22
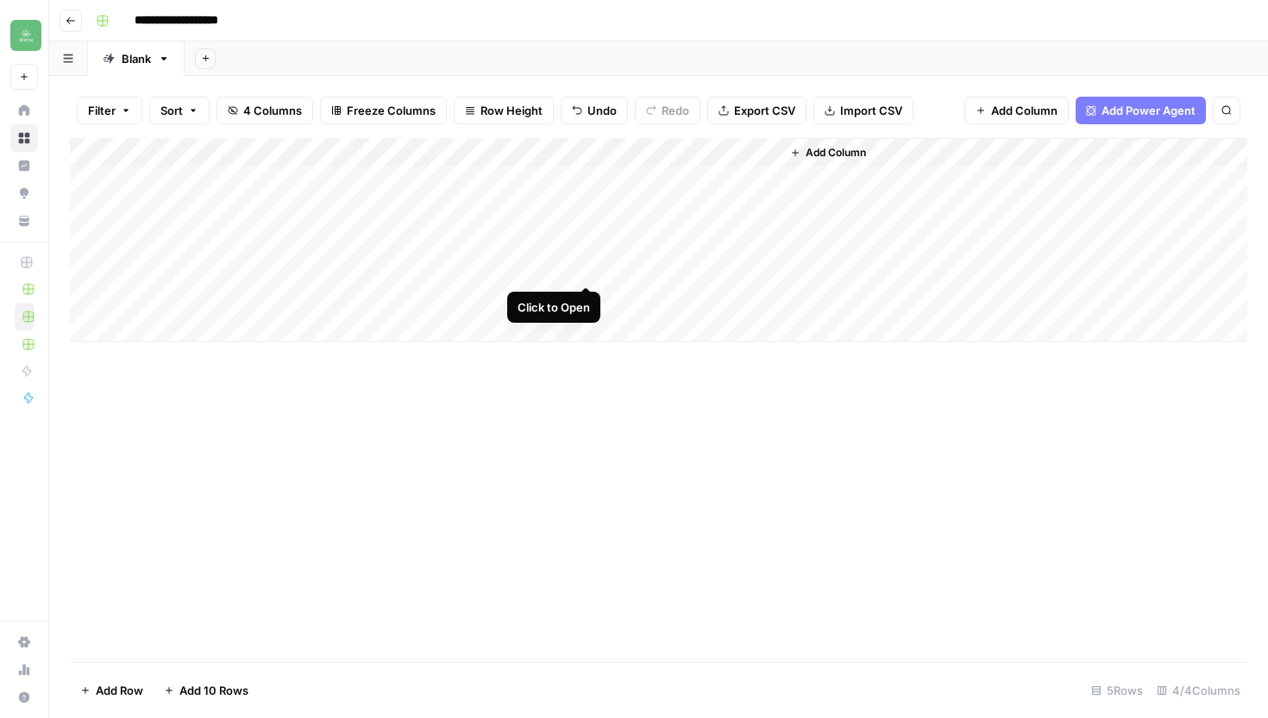
click at [589, 272] on div "Add Column" at bounding box center [659, 240] width 1178 height 204
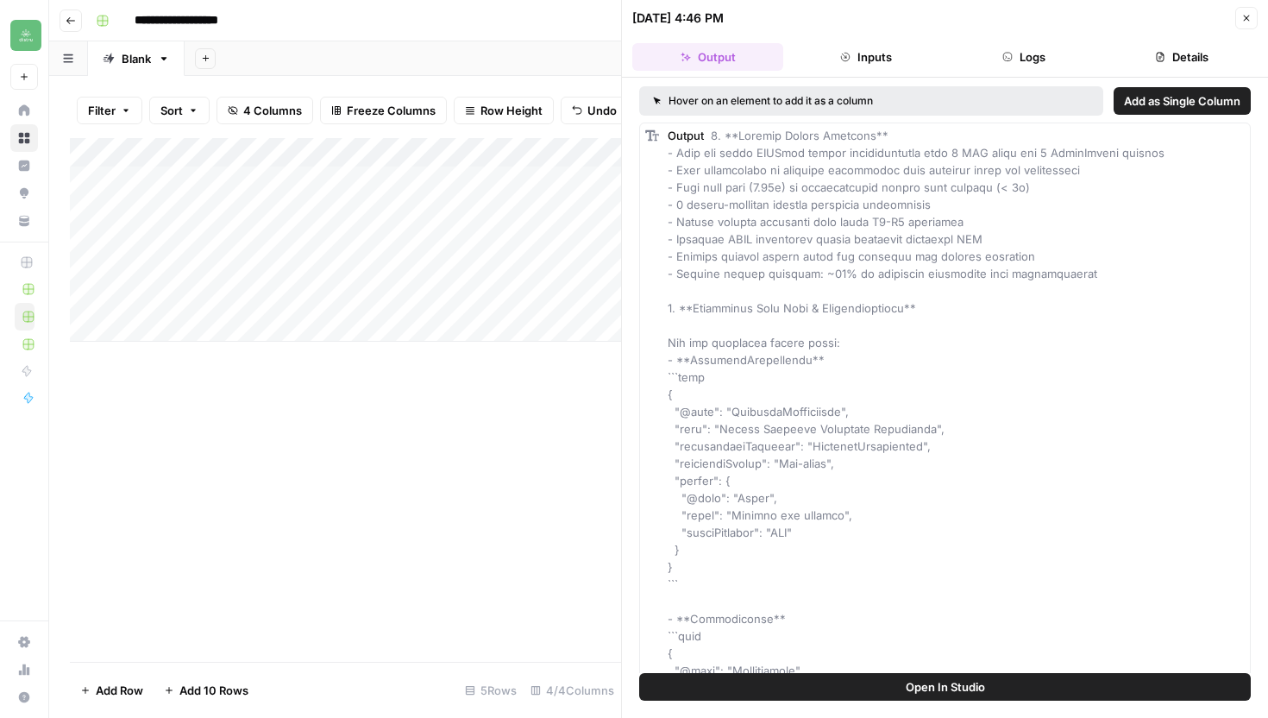
click at [1090, 59] on button "Logs" at bounding box center [1024, 57] width 151 height 28
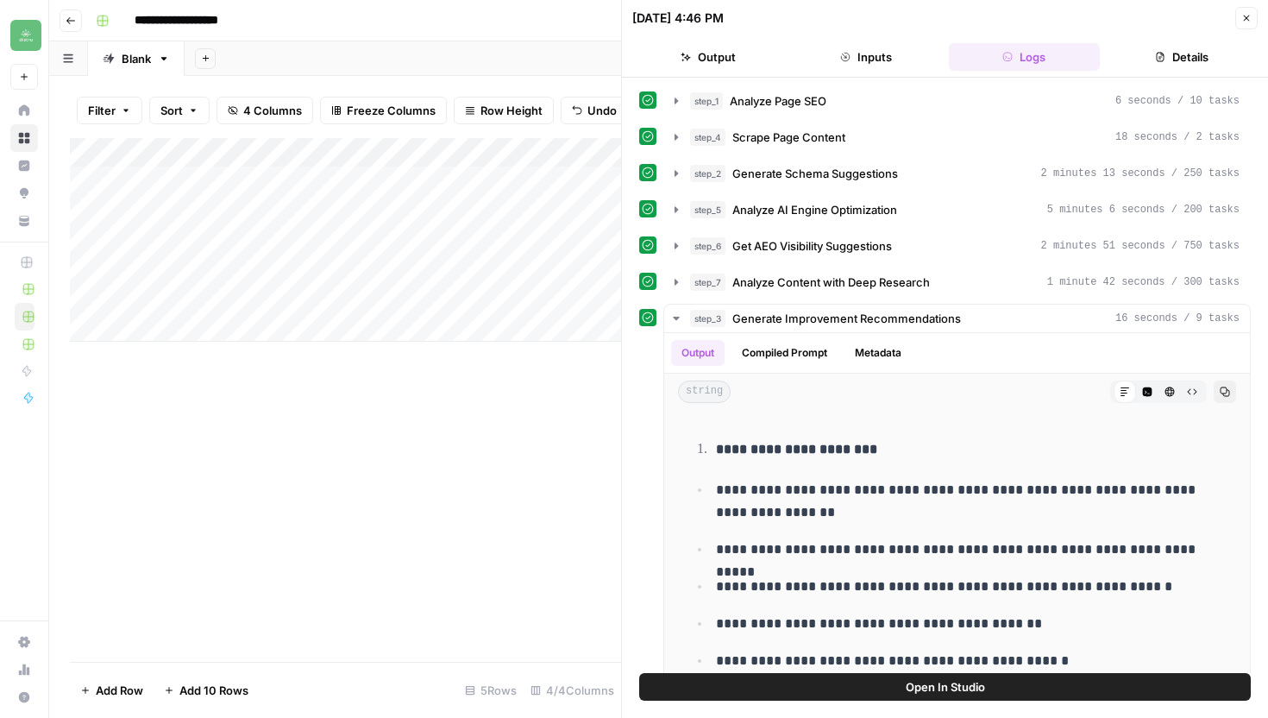
click at [1176, 56] on button "Details" at bounding box center [1182, 57] width 151 height 28
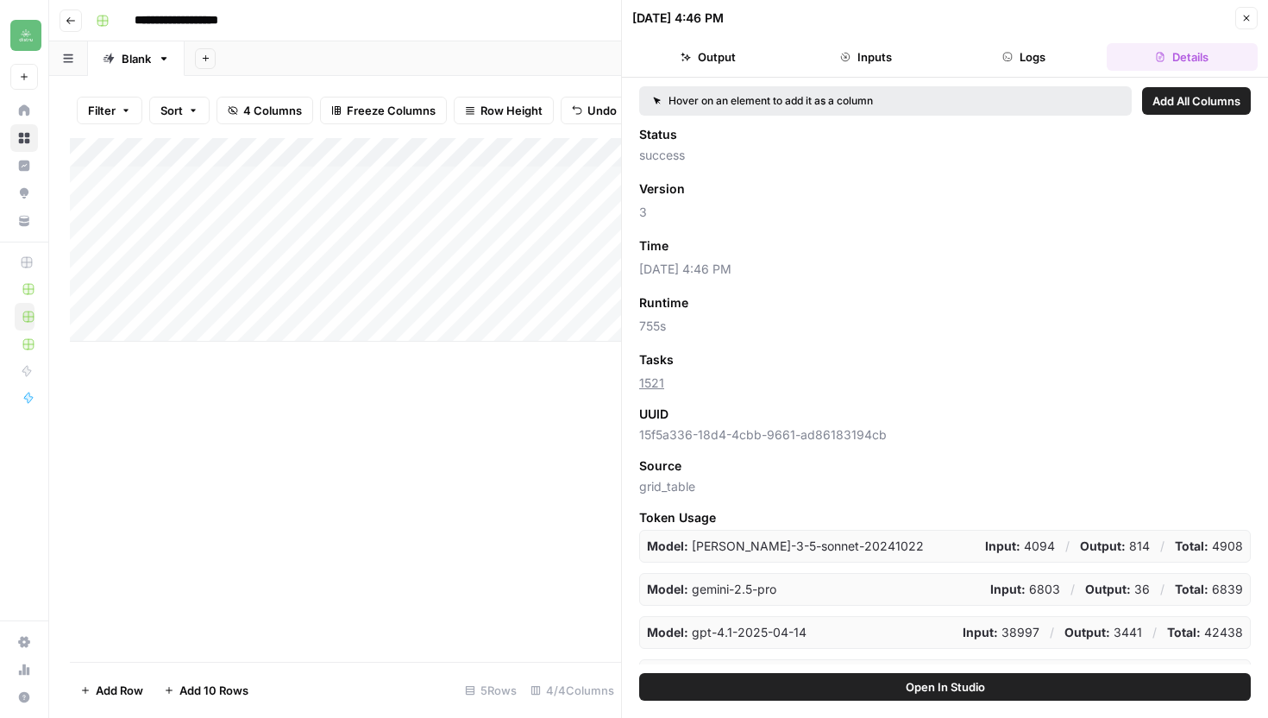
click at [1251, 20] on icon "button" at bounding box center [1246, 18] width 10 height 10
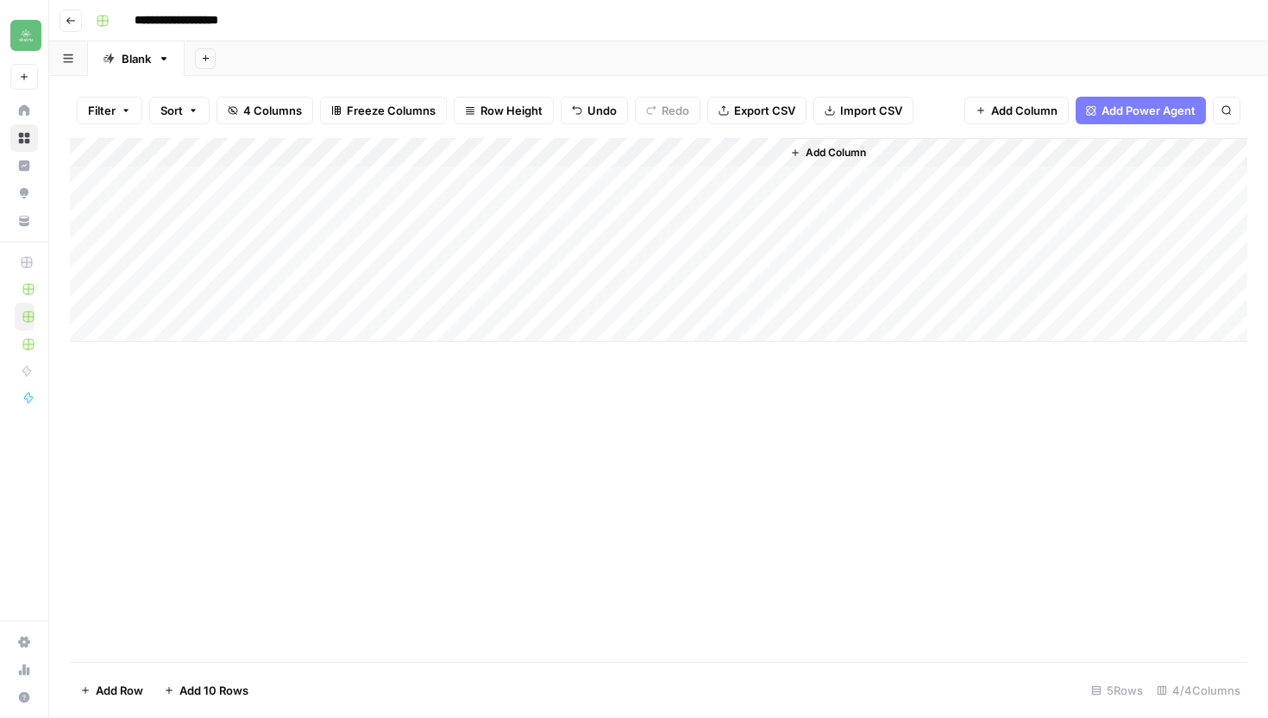
click at [546, 298] on div "Add Column" at bounding box center [659, 240] width 1178 height 204
click at [759, 269] on div "Add Column" at bounding box center [659, 240] width 1178 height 204
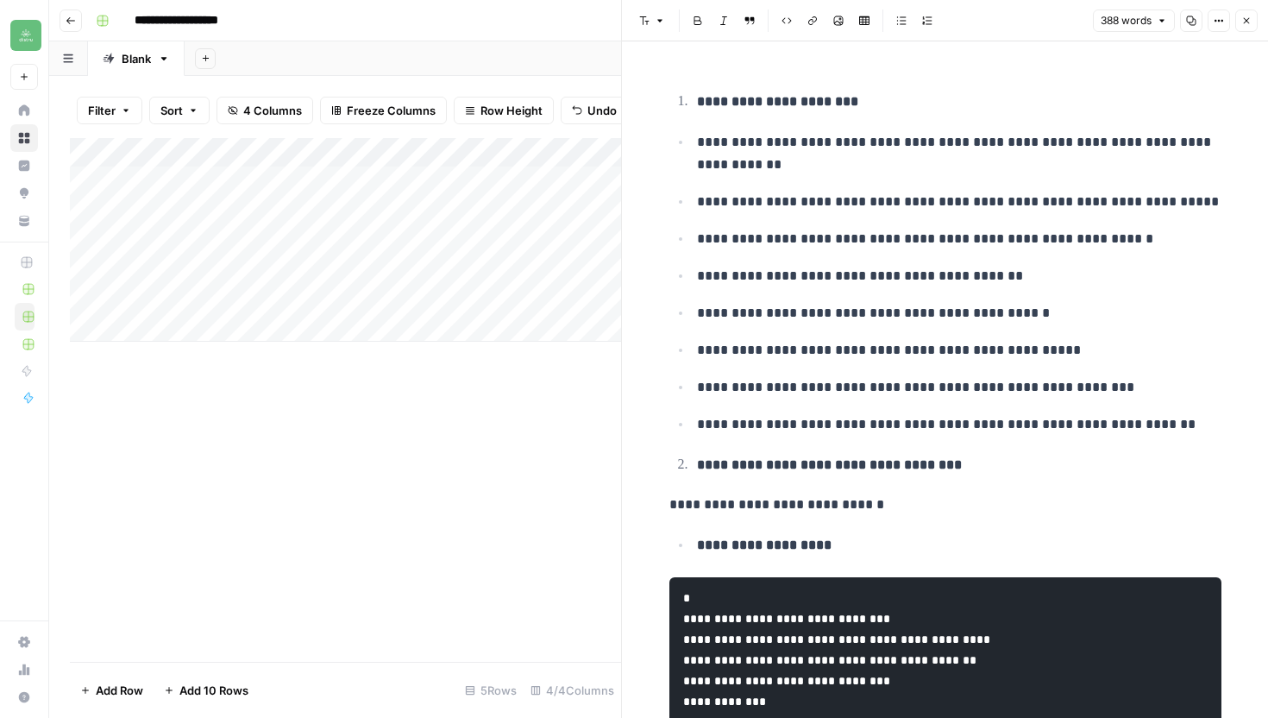
click at [1196, 19] on button "Copy" at bounding box center [1191, 20] width 22 height 22
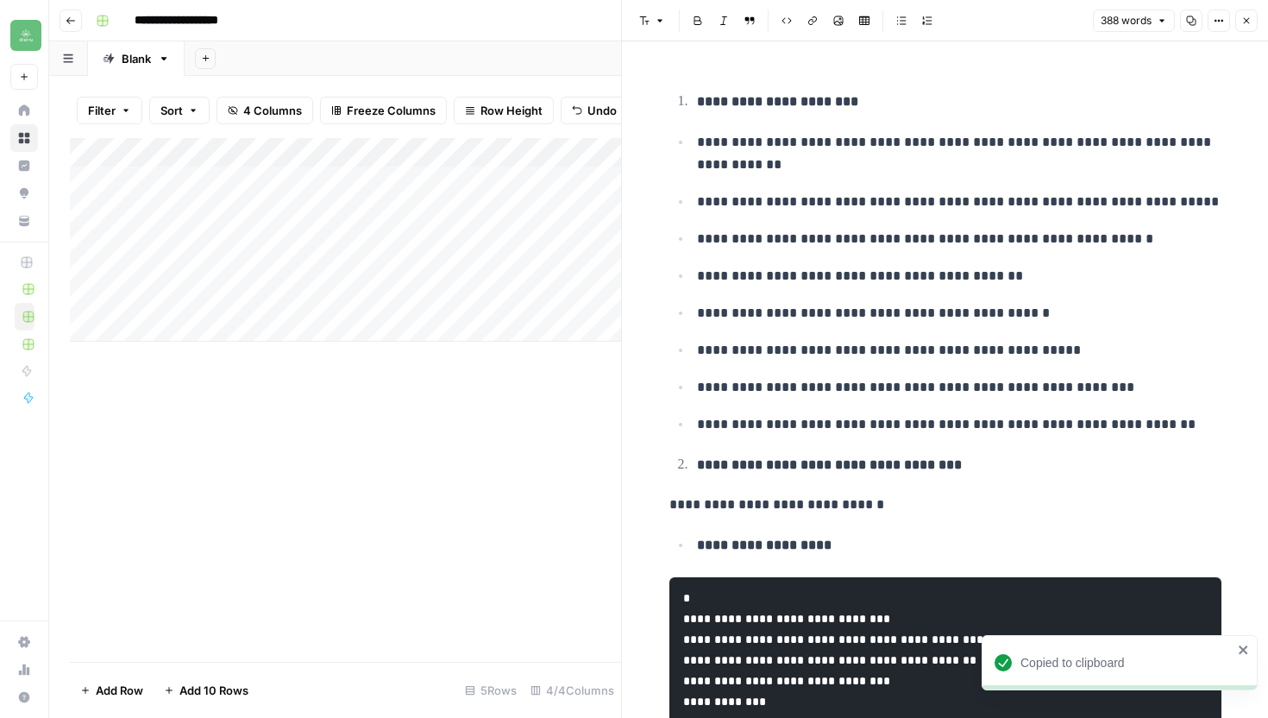
click at [1248, 22] on icon "button" at bounding box center [1247, 21] width 6 height 6
